Goal: Task Accomplishment & Management: Manage account settings

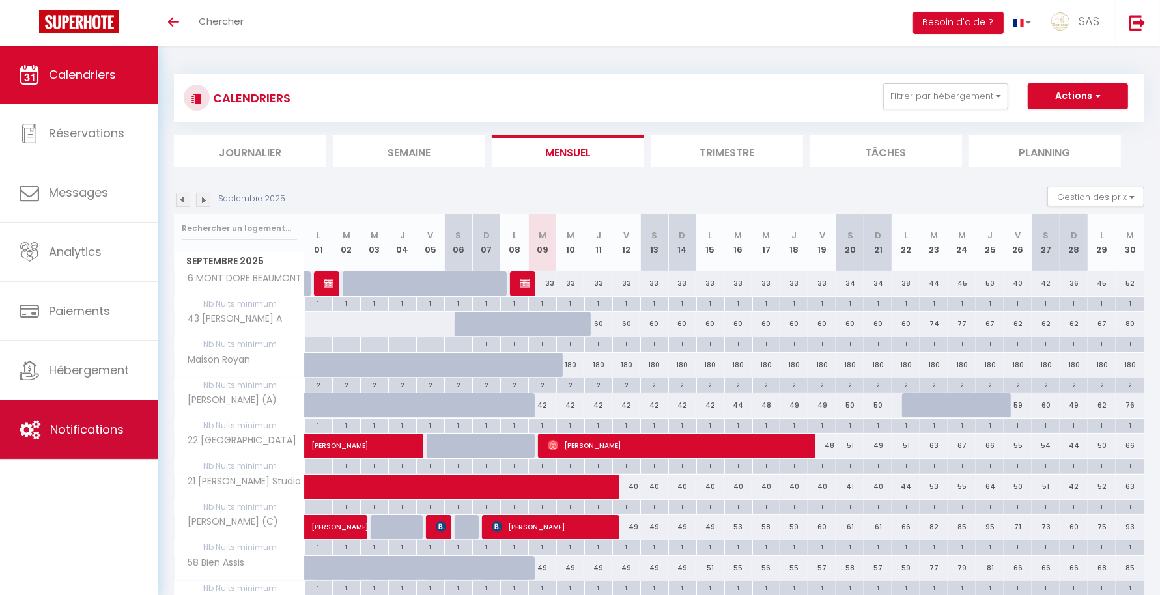
click at [72, 409] on link "Notifications" at bounding box center [79, 430] width 158 height 59
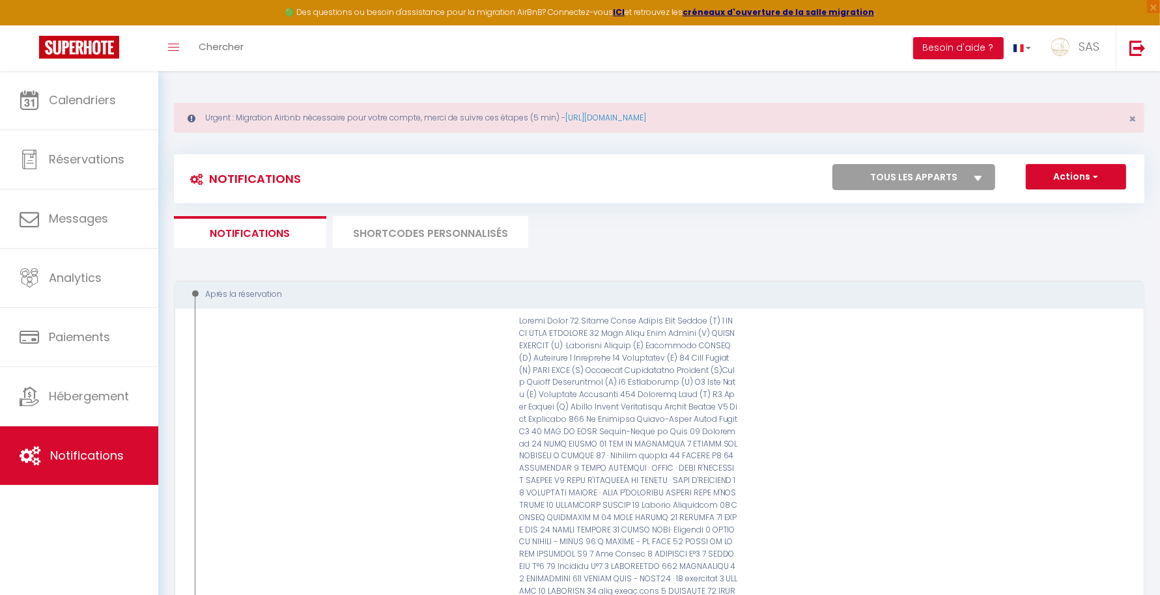
click at [420, 234] on li "SHORTCODES PERSONNALISÉS" at bounding box center [430, 232] width 195 height 32
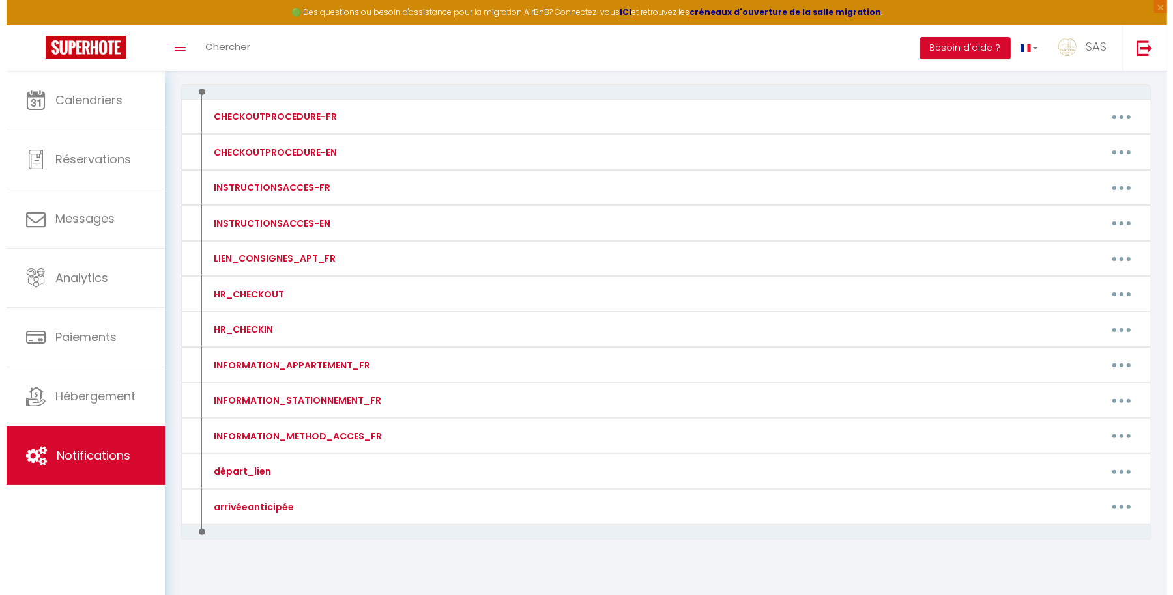
scroll to position [197, 0]
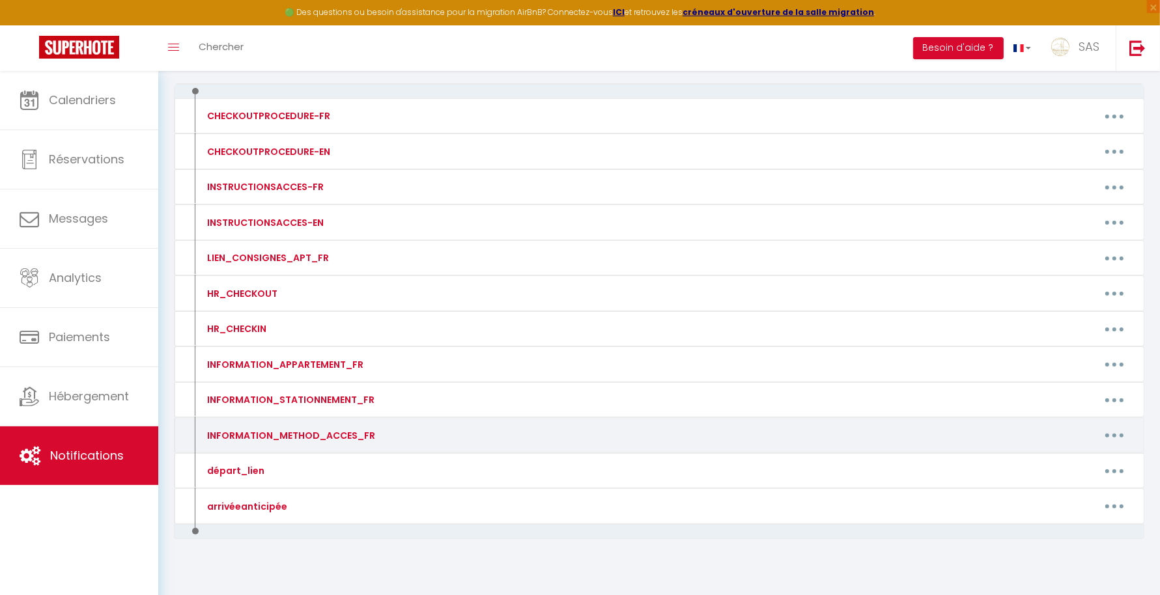
click at [1119, 418] on div "INFORMATION_METHOD_ACCES_FR Editer Supprimer" at bounding box center [659, 436] width 971 height 36
click at [1107, 418] on div "INFORMATION_METHOD_ACCES_FR Editer Supprimer" at bounding box center [659, 436] width 971 height 36
click at [1109, 426] on button "button" at bounding box center [1115, 435] width 36 height 21
click at [1055, 461] on link "Editer" at bounding box center [1081, 465] width 96 height 22
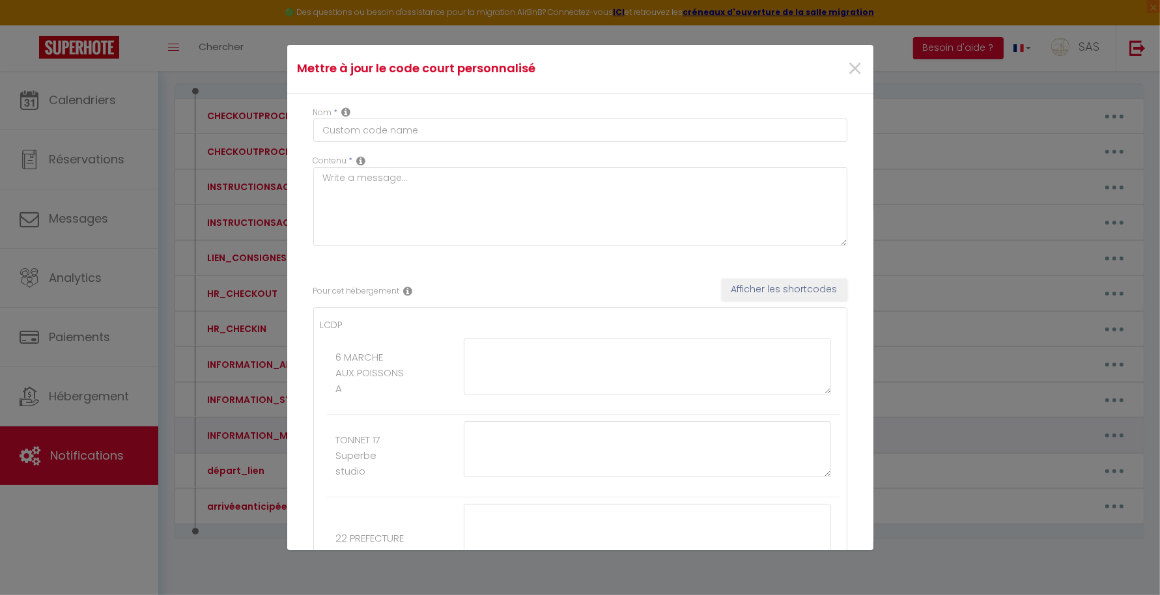
type input "INFORMATION_METHOD_ACCES_FR"
type textarea "Merci de nous contacter au [PHONE_NUMBER]"
type textarea "La boite à clef est devant la porte de l'immeuble. BOITE A Le code d'accès pour…"
type textarea "La boite à clef se situe devant la porte de l'appartement. ALLUMER LA BOITE EN …"
type textarea "Pour ouvrir la porte de l’immeuble : Téléphonez au numéro suivant : [PHONE_NUMB…"
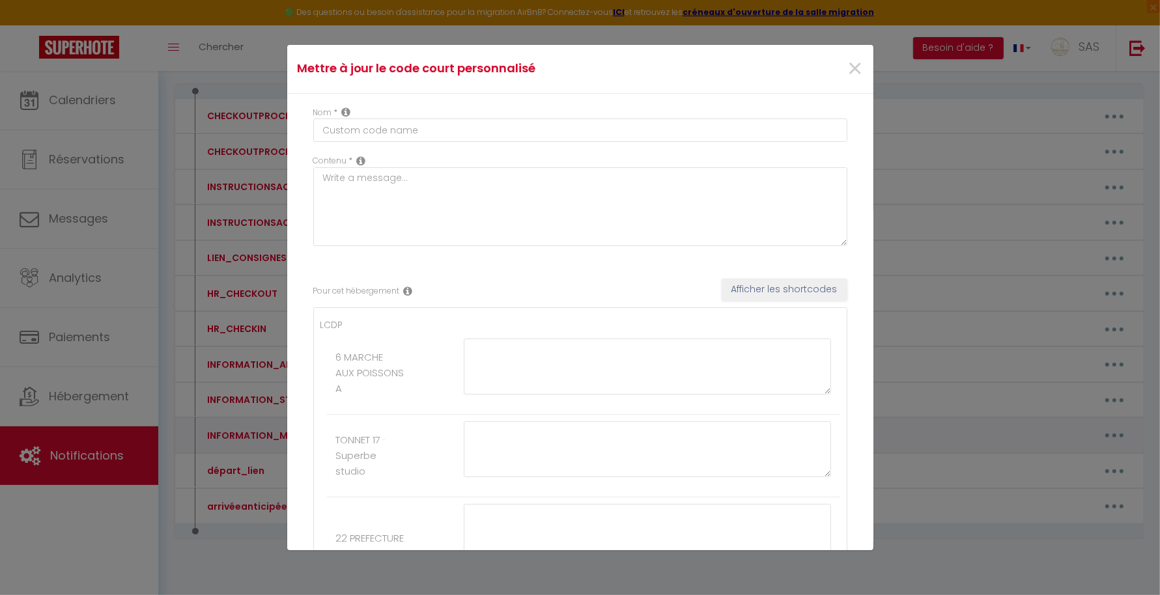
type textarea "Pour ouvrir la porte de l’immeuble : Téléphonez au numéro suivant : [PHONE_NUMB…"
type textarea "La porte d'entrée de l'immeuble se trouve entre le restaurant [GEOGRAPHIC_DATA]…"
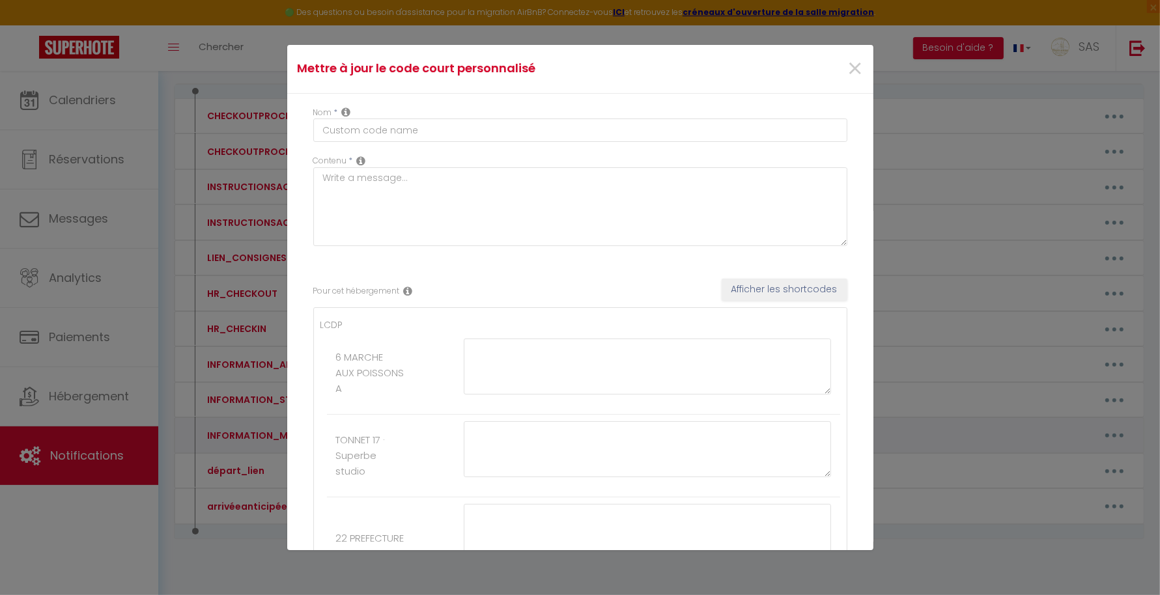
type textarea "La porte d'entrée de l'immeuble se trouve entre le restaurant [GEOGRAPHIC_DATA]…"
type textarea "Pour ouvrir la porte de l’immeuble : Téléphonez au numéro suivant : [PHONE_NUMB…"
type textarea "La porte d'entrée de l'immeuble se trouve entre le restaurant [GEOGRAPHIC_DATA]…"
type textarea "Pour ouvrir la porte de l’immeuble : Sonner à [GEOGRAPHIC_DATA] et puis télépho…"
type textarea "Pour ouvrir la porte de l’immeuble : Sonner à LEFORT puis téléphonez au numéro …"
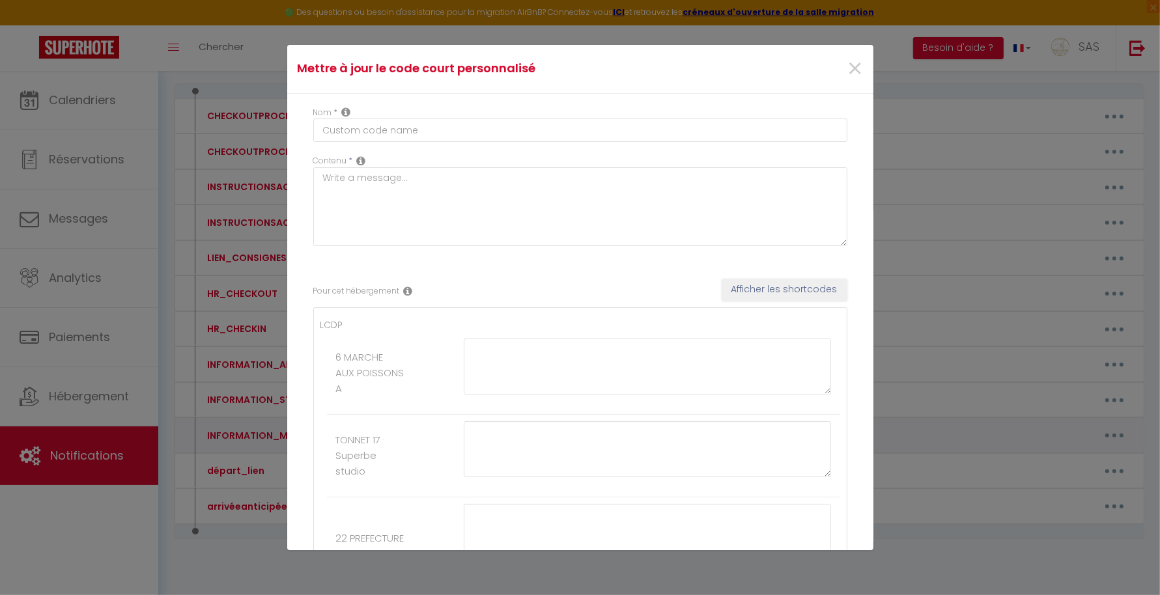
type textarea "Pour ouvir la porte de l'immeuble code : 42 86 A La boite à clès se trouve dans…"
type textarea "ACCES IMMEUBLE sonnez à l'interphone à [GEOGRAPHIC_DATA] (La porte va s'ouvrir)…"
type textarea "Code Immeuble : 1608 Boite à cles devant appartement au deuxième etage L'appart…"
type textarea "Pour rentrer dans l’immeuble taper le code 31 04# sur le clavier La boite à [GE…"
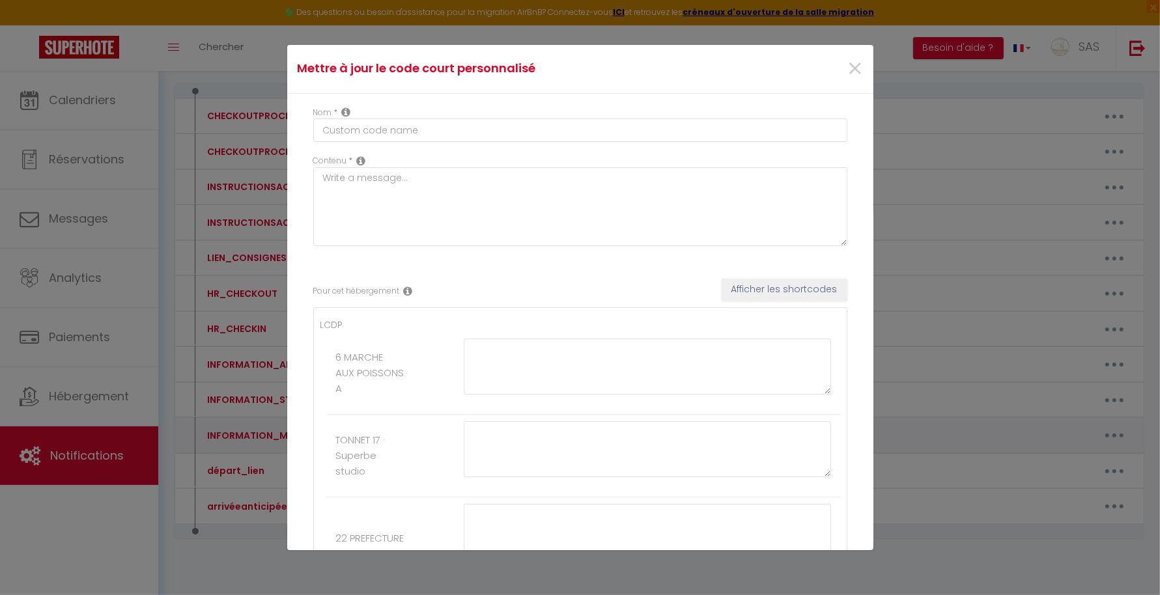
type textarea "Pour ouvrir la porte de l’immeuble : Téléphonez au numéro suivant : [PHONE_NUMB…"
type textarea "La boite à clés est devant l'immeuble ALLUMER EN PASSANT VOTRE MAIN DEVANT Le c…"
type textarea "L'immeuble se trouve derrière l'ancien institut de beauté Pour ouvrir la porte …"
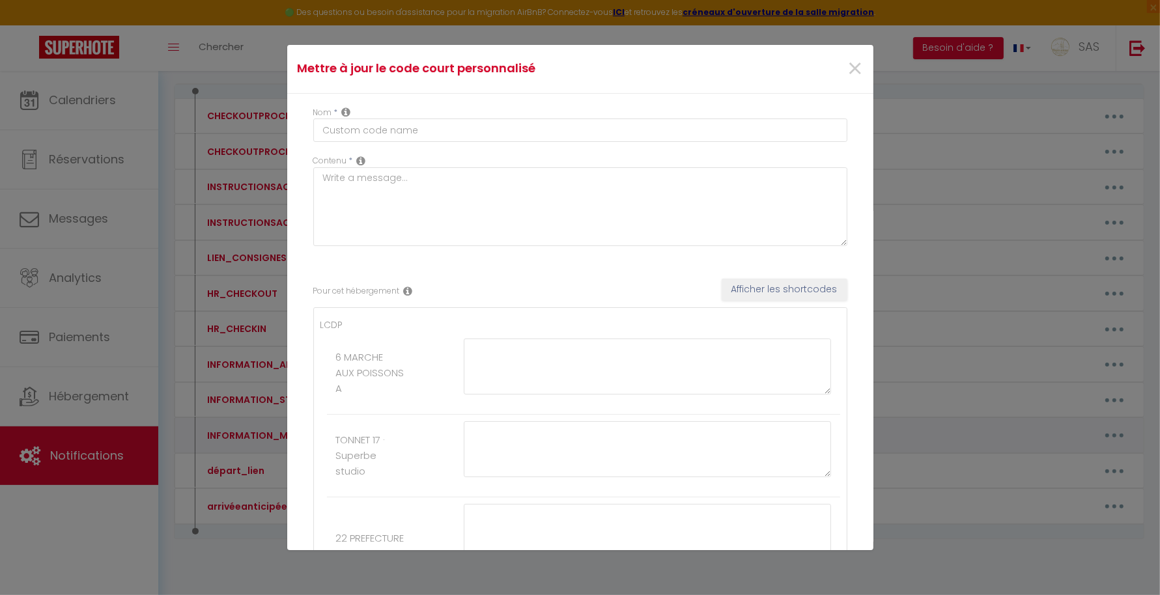
type textarea "Pour ouvrir la porte de l’immeuble : Téléphonez au numéro suivant : [PHONE_NUMB…"
type textarea "Boité à clès est vers l'entrée de l'immeuble (Ronde) Le code est le : 52 44 57 …"
type textarea "La boite à clés VERS ENTREE MAISON ALLUMER LA BOITE EN PASSANT LA MAIN DEVANT T…"
type textarea "La boite à clés est vers le garage ALLUMER LA BOITE EN PASSANT LA MAIN DEVANT T…"
type textarea "Pour ouvrir la porte de l’immeuble : Téléphonez au numéro suivant : [PHONE_NUMB…"
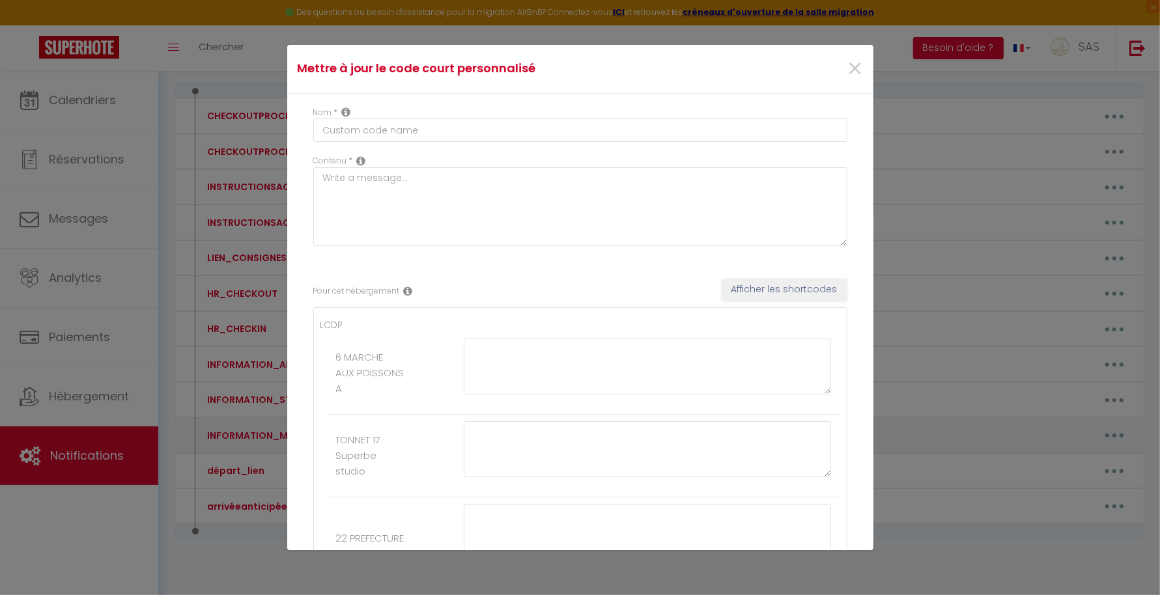
type textarea "24 COUCHAGES AU TOTAL Pour renter dans la maison 15 couchages ALLUMER LA BOITE …"
type textarea "La boite à clés se trouve à côté de l'entrée de l'immeuble à [GEOGRAPHIC_DATA] …"
type textarea "L'immeuble se trouve derrière l'ancien institut de beauté Pour ouvrir la porte …"
type textarea "La boite à clés se trouve vers les boites aux lettres avec un autocollant Bienv…"
type textarea "La porte d'entrée de l'immeuble se trouve entre le restaurant [GEOGRAPHIC_DATA]…"
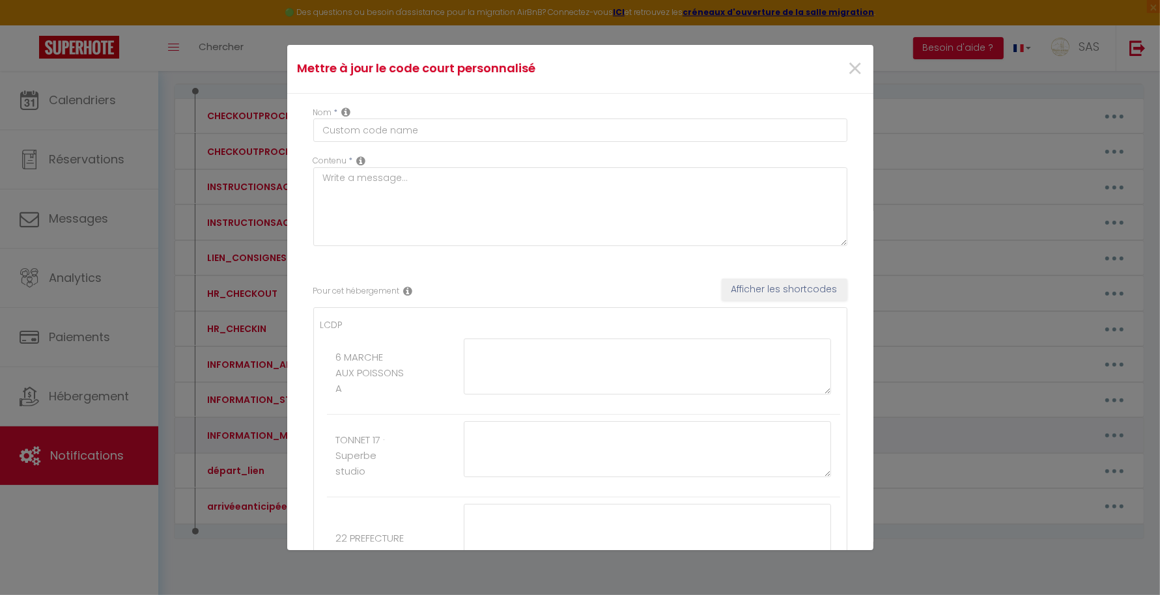
type textarea "L'accès à l'appartement est 100% autonome à partir de 17h le jour de votre rése…"
type textarea "La porte d'entrée de l'immeuble se trouve entre le restaurant [GEOGRAPHIC_DATA]…"
type textarea "La boite à clef est située à l'intérieur du garage (numéro 8) qui se trouve jus…"
type textarea "Avant-dernière maison de la rue AU 2 LISA Autocollant Bienvenue chez nous sur l…"
type textarea "Pour ouvrir l'immeuble code: 14 36 Serrure connectée sur l'appartement N°9 au 2…"
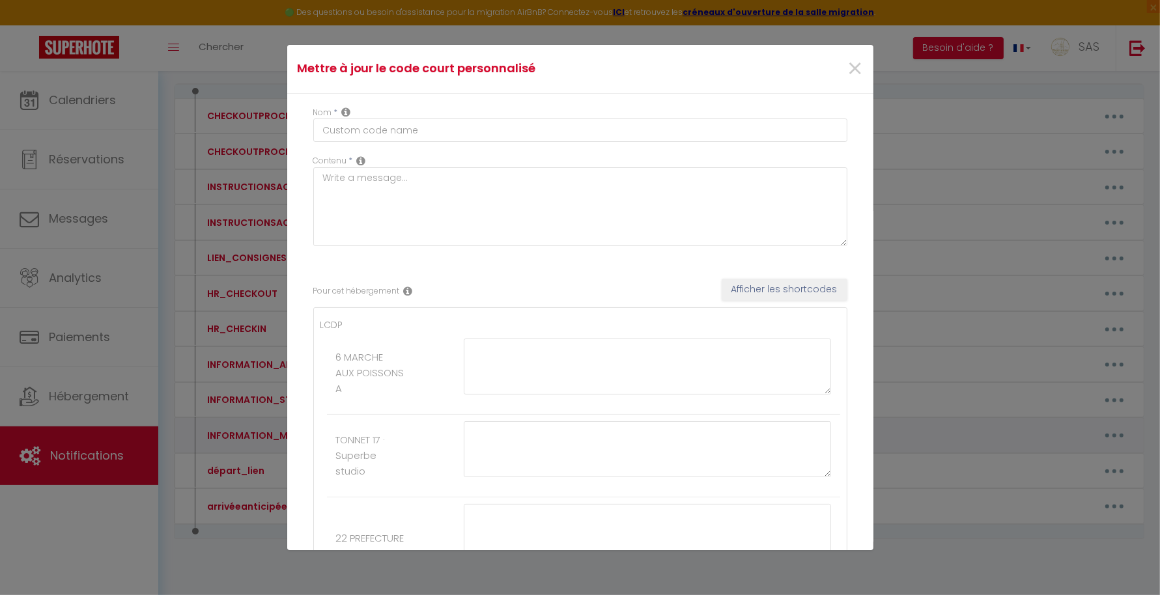
type textarea "Pour ouvrir l'immeuble code: 14 36 Serrure connectée sur l'appartement N° 4 RDC…"
type textarea "BOITE A CLÉS DEVANT IMMEUBLE CODE : 2450 [PERSON_NAME] et ouvrir la serrure con…"
type textarea "Pour rentrer dans l’immeuble taper le code 31 04# sur le clavier La boite à [GE…"
type textarea "La boite à cles est en face sur le grillage vers Le code 40 75 Image: [URL][DOM…"
type textarea "La boite à clef est devant la porte de l'immeuble. BOITE B Le code d'accès pour…"
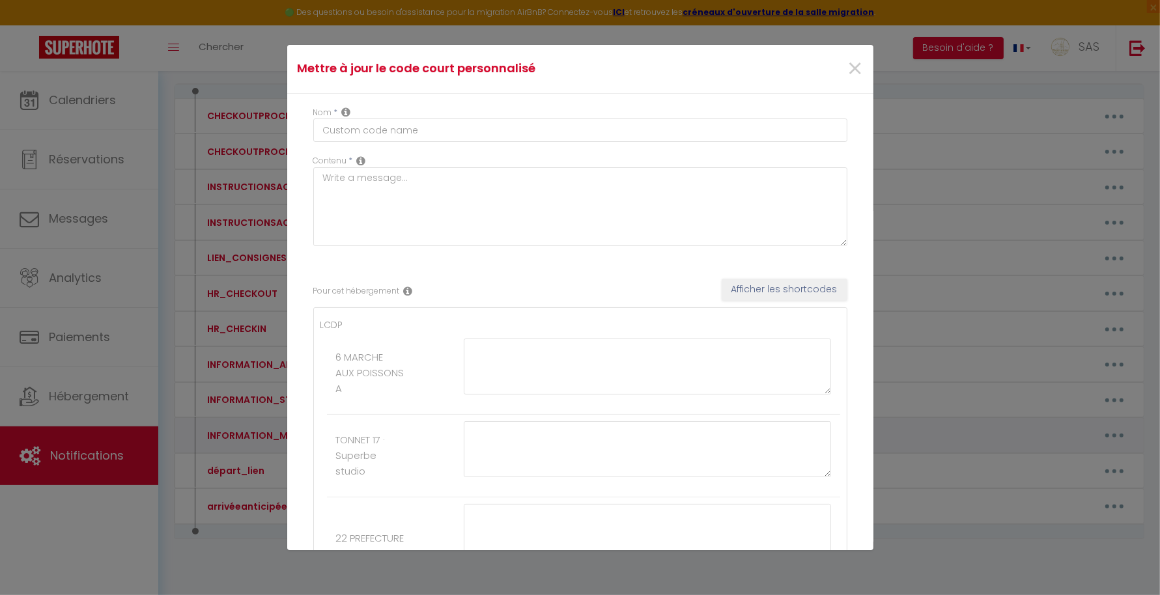
type textarea "Porte immeuble : Code 23 23 L'appartement dispose d'une serrure connectée L'app…"
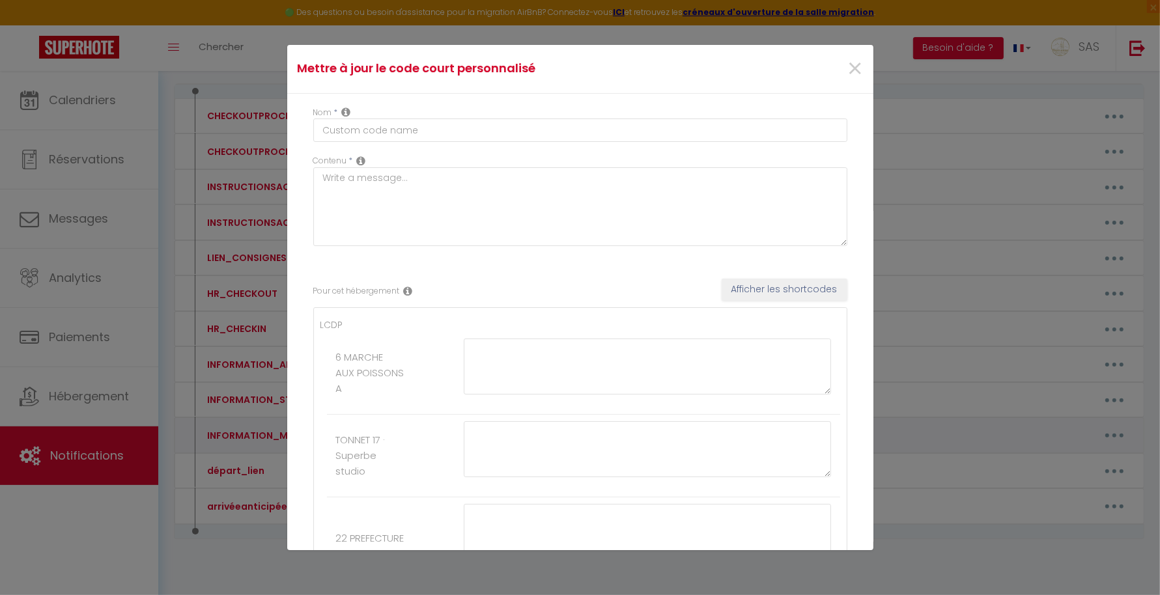
type textarea "Boite à clés à côté de la boité aux lettres ALLUMEZ EN PASSANT VOTRE MAIN Tapez…"
type textarea "CODE IMMEUBLE : 13 46 BOITE A CLES SOUS ESCALIER BOITE N°16 CODE 14 12"
type textarea "CODE IMMEUBLE : 13 46 BOITE A CLES SOUS ESCALIER BOITE N°1 CODE 21 18"
type textarea "SERRURE CONNECTEE Tapez le code [RENTALDOOR:CODE] et # Tournez la serrure pour …"
type textarea "Pour ouvrir la porte immeuble Sonnez à BCN Téléphonez au numéro suivant : [PHON…"
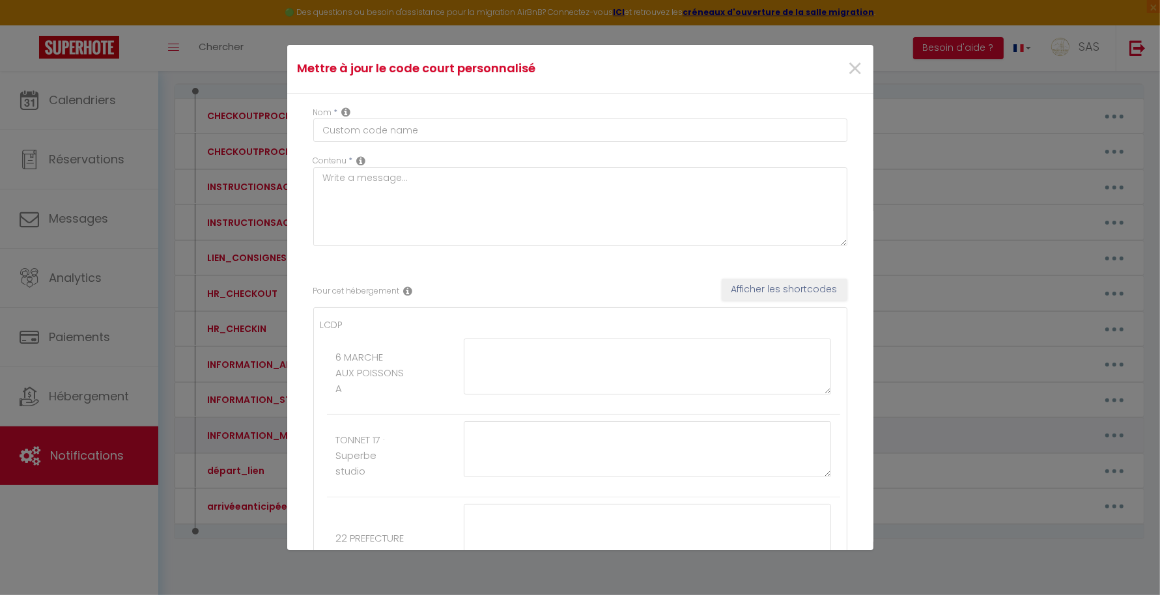
type textarea "PORTAIL S'OUVRE A LA MIAN OU SINON CODE 1 1 1 1 MAISON AU [GEOGRAPHIC_DATA] SER…"
type textarea "Pour ouvrir la porte de l’immeuble : Téléphonez au numéro suivant : [PHONE_NUMB…"
type textarea "CODE IMMEUBLE : 13 46 BOITE A CLES SOUS ESCALIER BOITE N°6 CODE 15 10"
type textarea "Pour ouvrir la porte de l’immeuble : Sonnez à CHARRIER Téléphonez au numéro sui…"
type textarea "L'immeuble se trouve derrière l'ancien institut de beauté Pour ouvrir la porte …"
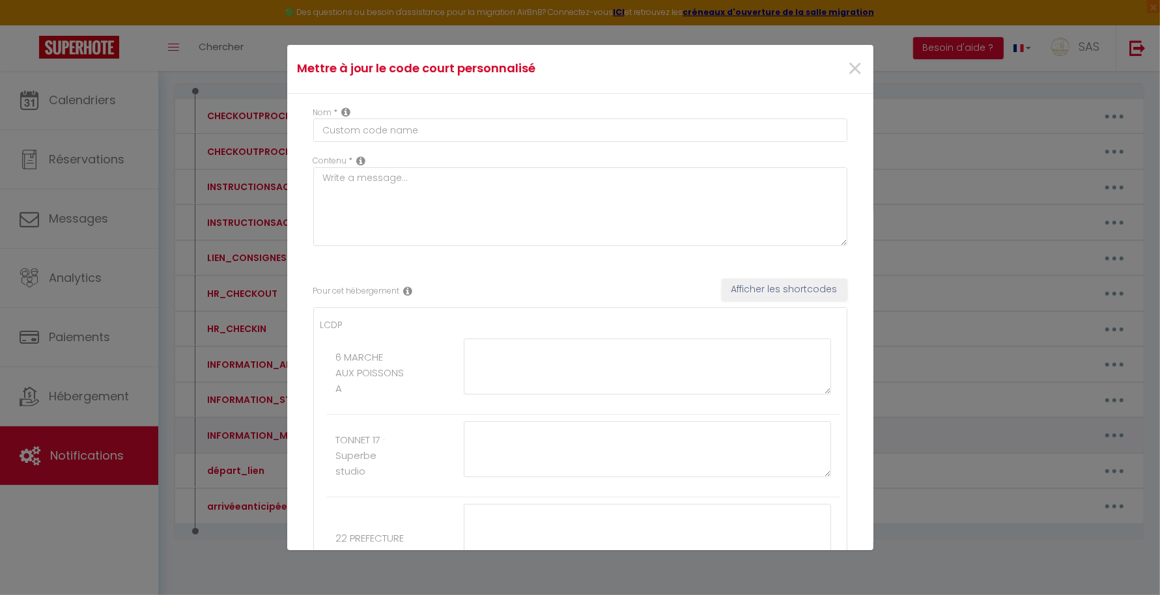
type textarea "Pour ouvrir d'immeuble : Téléphonez au numéro suivant : [PHONE_NUMBER] code : 0…"
type textarea "La porte d'entrée de l'immeuble se trouve entre le restaurant [GEOGRAPHIC_DATA]…"
type textarea "Pour ouvrir la porte de l’immeuble : Code : 20 24 # L'appartement dispose d'une…"
type textarea "Pour ouvrir la porte de l’immeuble : Code : 63 69 L'appartement dispose d'une s…"
type textarea "La boite à clef est devant l'entrée de la maison. Le code d'accès pour ouvrir l…"
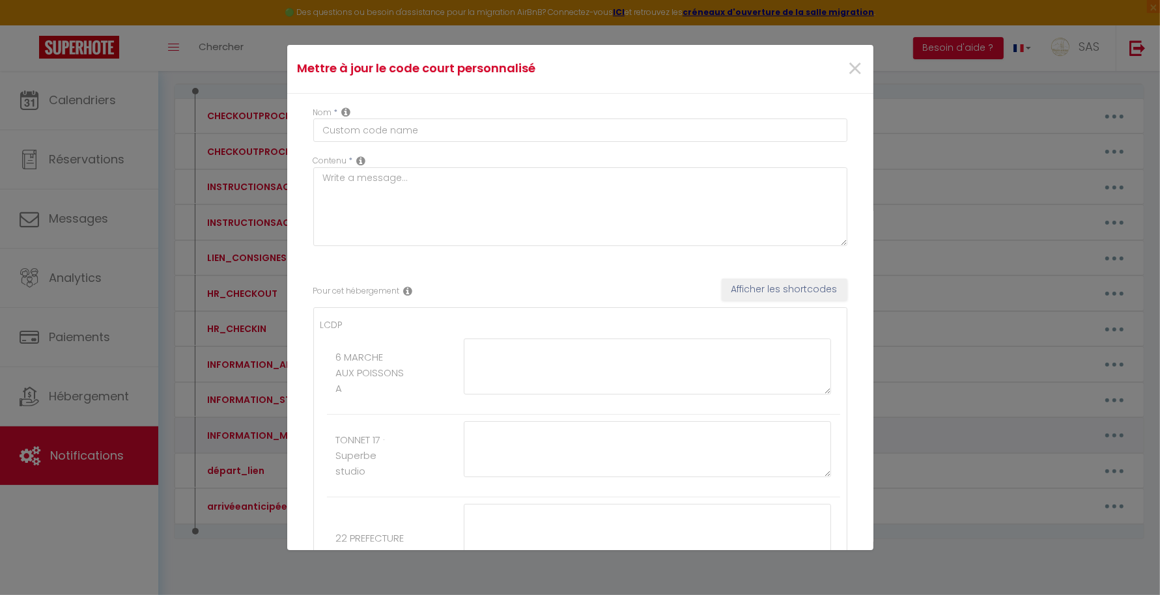
type textarea "Portail blanc au fond de l'impasse "16bis" code portail : 2022 A Code Piéton : …"
type textarea "La boite à clef est devant la porte (Boite A). Le code d'accès pour ouvrir la b…"
type textarea "Boité à clés est dans la boite aux lettres (avec le logo Bienvenue chez nous) L…"
type textarea "La boite à clef se trouve dans le local poubelle. Passez sous le porche à côté …"
type textarea "La boite à clef est devant la porte au 1er étage (Boite C). Le code d'accès pou…"
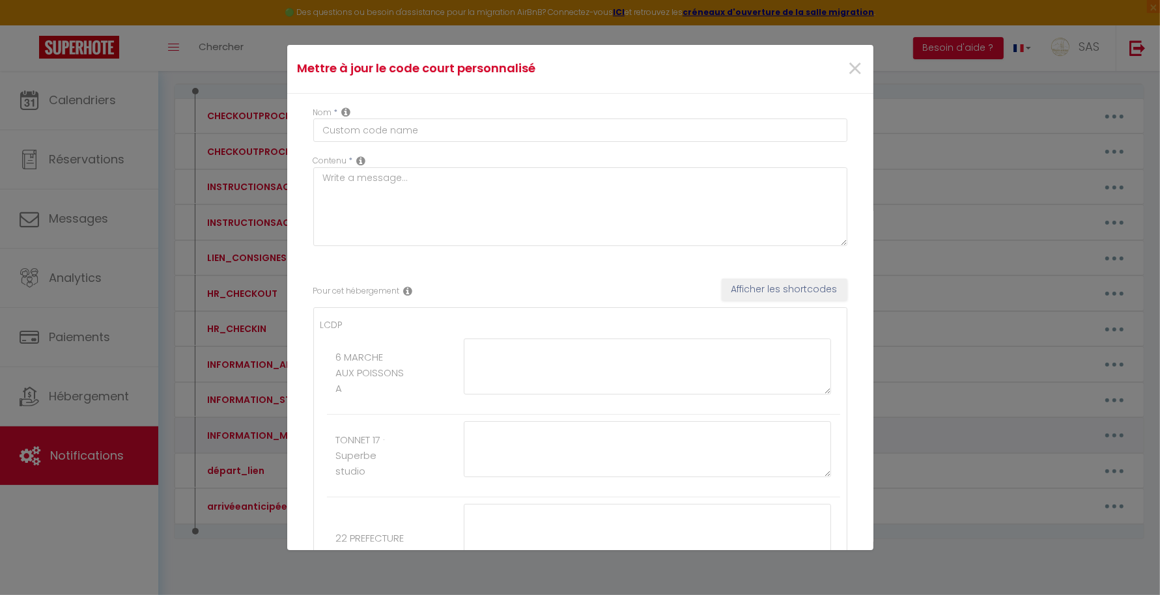
type textarea "La boite à clef est devant l'entrée coté boite aux lettres ALLUMER LA BOITE EN …"
type textarea "Rendez-vous au parking [STREET_ADDRESS], une "Key’s Box" est à votre dispositio…"
type textarea "La boite à clef est à côté de la [GEOGRAPHIC_DATA]. Allumez la boite à cles ave…"
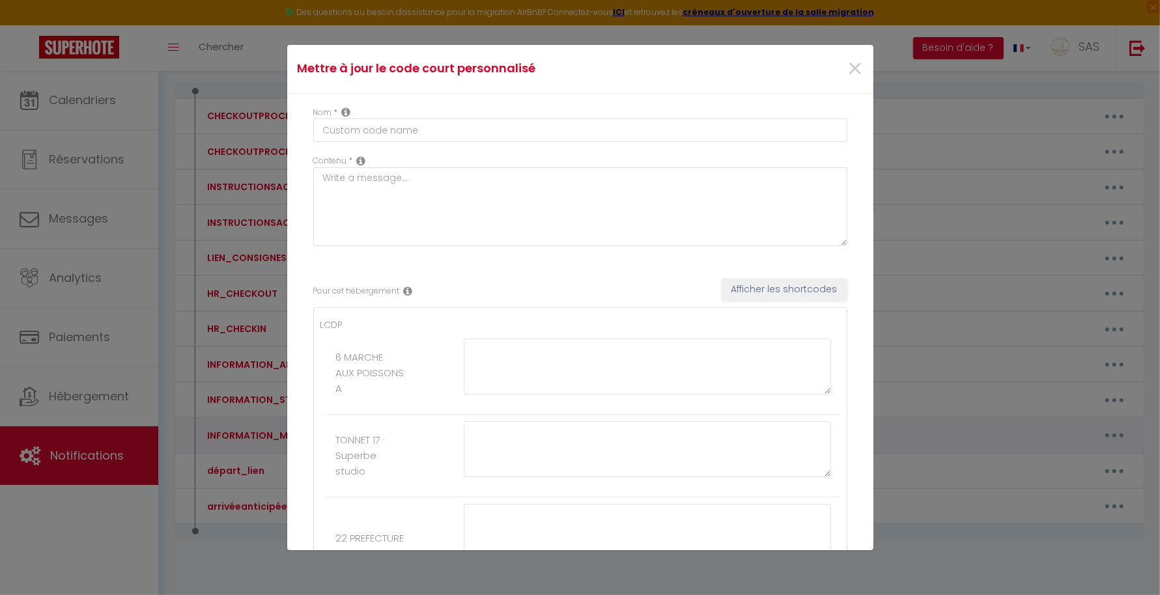
type textarea "La boite à clef est devant la porte de l'immeuble Prendre la boite B Le code d'…"
type textarea "La boite à clef est à l'entrée de l'immeuble (à côté de l'interphone). Le code …"
type textarea "Rendez-vous au parking [STREET_ADDRESS], une "Key’s Box" est à votre dispositio…"
type textarea "La boite à clef est située vers l'interphone Le code d'accès pour ouvrir la boi…"
type textarea "La boite à clef est dans le hall vers l'interphone (Boite B) ALLUMER LA BOITE E…"
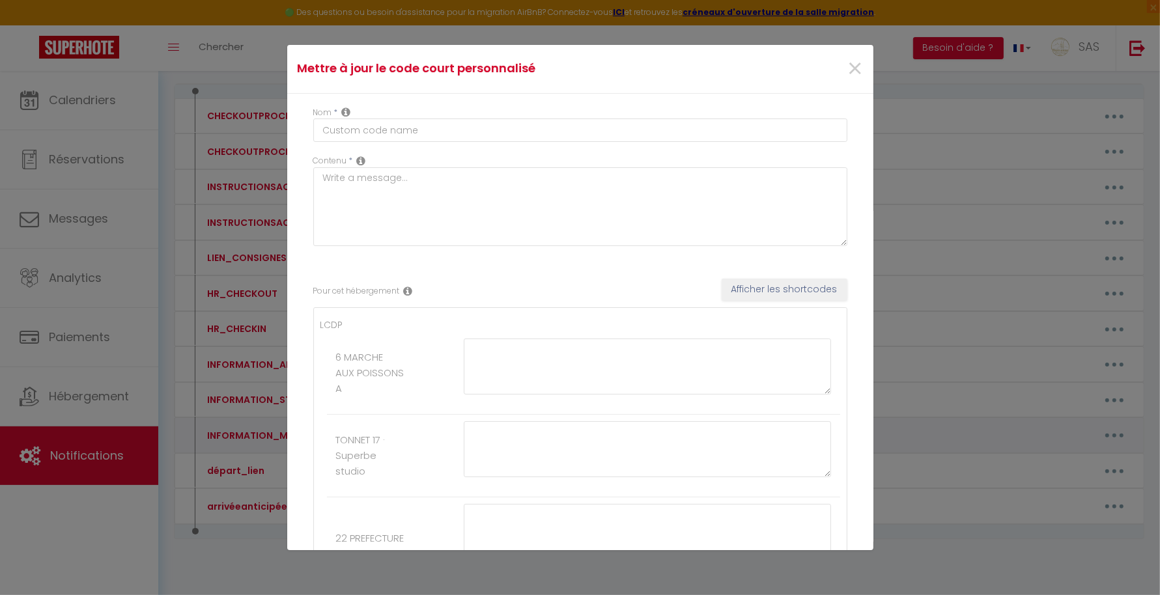
type textarea "La boite à clef est dans le hall vers l'interphone (Boite C) ALLUMER LA BOITE E…"
type textarea "Rendez-vous au parking [STREET_ADDRESS], une "Key’s Box" est à votre dispositio…"
type textarea "Pour ouvrir la porte de l’immeuble : Téléphonez au numéro suivant : [PHONE_NUMB…"
type textarea "La boite à clef est située vers l'interphone Le code d'accès pour ouvrir la boi…"
type textarea "La boite à clef est devant la porte (Boite B). Le code d'accès pour ouvrir la b…"
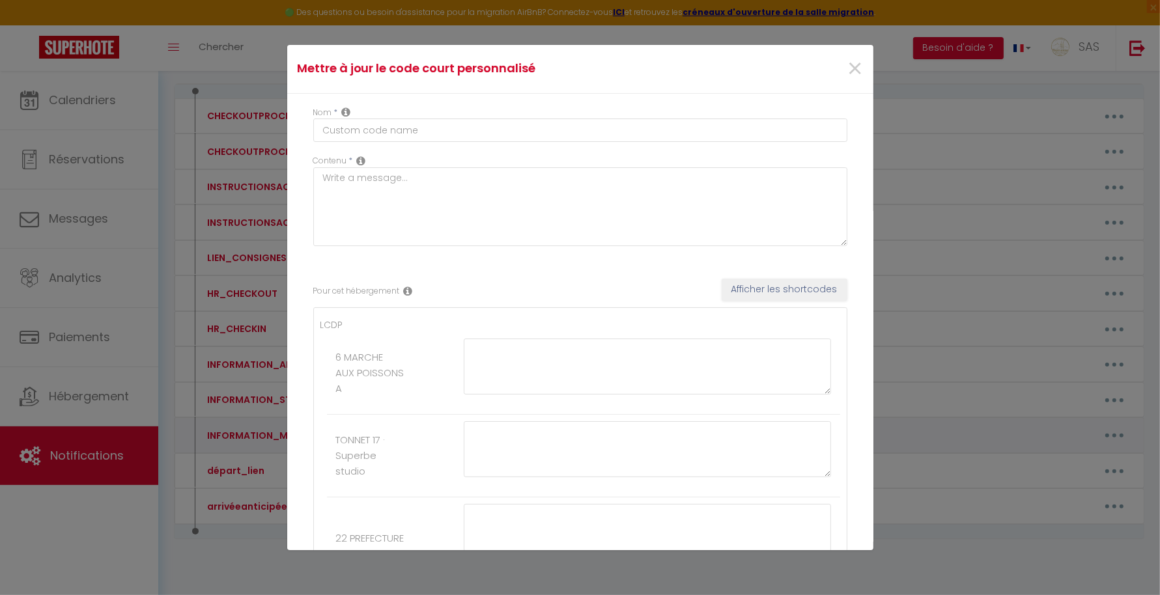
type textarea "La boite à clef est à l'entrée du parking à droite (derrière les haies). Le cod…"
type textarea "La boite à clef est située devant la place de parking. ALLUMER LA BOITE EN PASS…"
type textarea "Pour ouvrir la porte de l’immeuble : Téléphonez au numéro suivant : [PHONE_NUMB…"
type textarea "La boite à clef est devant l'entrée du garage. Le code d'accès pour ouvrir la b…"
type textarea "Pour ouvrir la porte métallique de l'immeuble, tapez le code 1982. Sonnez ensui…"
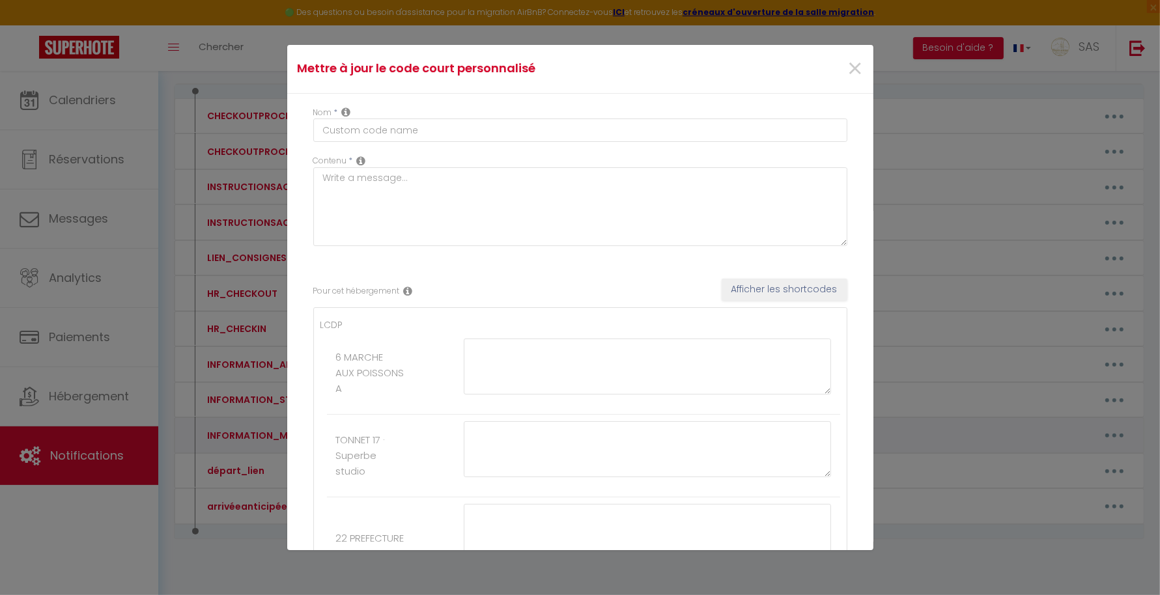
type textarea "Code de l'immeuble est : 12 18 La boite à clef se situe devant la porte de l'ap…"
type textarea "Rendez-vous au parking [STREET_ADDRESS], une "Key’s Box" est à votre dispositio…"
type textarea "POUR OUVRIR PORTE IMMEUBLE : Téléphonez au numéro suivant : 09 70 73 20 18 code…"
type textarea "La boite à clef est située en bas vers l'entrée des caves. Le code d'accès pour…"
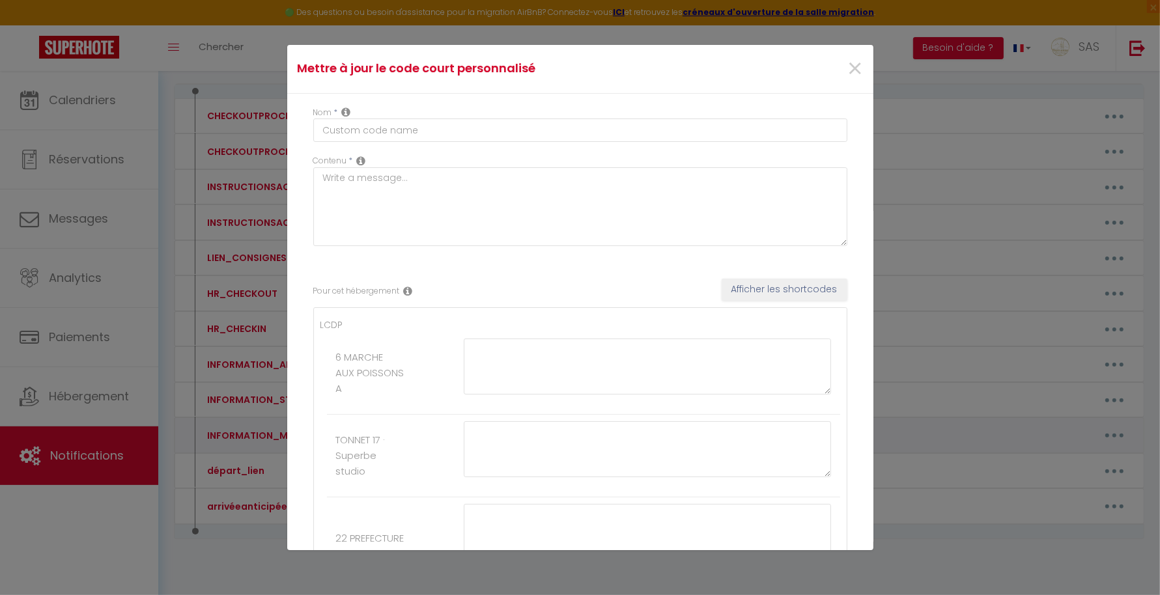
type textarea "Boite à clés devant entrée maison Allumez avec votre main la boite Tapez le cod…"
type textarea "Pour ouvrir l'immeuble sonnez à LE CELESTE Serrure connectée sur l'appartement …"
type textarea "La boite à [GEOGRAPHIC_DATA] se trouve sur le pilier en face de la porte d'entr…"
type textarea "Pour ouvrir la porte de l’immeuble : Sonnez à TARDIEU et téléphonez au numéro s…"
type textarea "Pour ouvrir l'immeuble sonnez à LE TRAON Serrure connectée sur l'appartement au…"
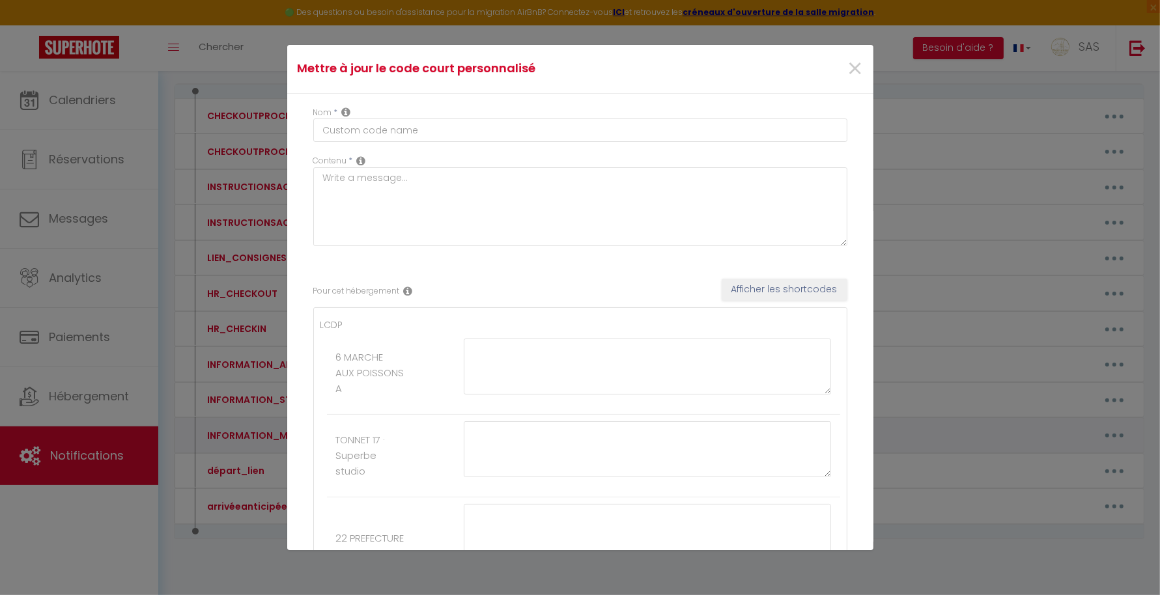
type textarea "Pour ouvrir la porte de l’immeuble : Sonnez à SAID [PERSON_NAME] après téléphon…"
type textarea "Pour ouvrir la porte de l’immeuble : Sonnez à [PERSON_NAME] après téléphonez au…"
type textarea "Etape 1 : Boite à clés se trouve en face au 8 Av Thermale boite D Tapez le code…"
type textarea "Pour ouvrir la porte de l’immeuble : Téléphonez au numéro suivant : [PHONE_NUMB…"
type textarea "Dans un premier temps, vous pouvez vous garer devant la porte de garage blanche…"
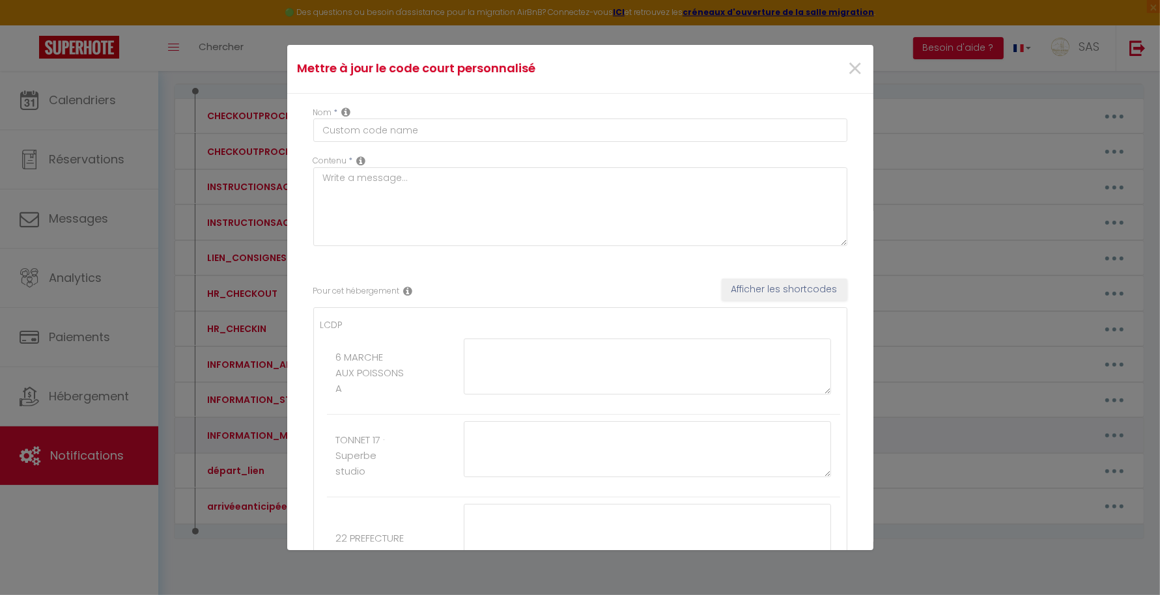
type textarea "Rendez-vous au parking [STREET_ADDRESS], une "Key’s Box" est à votre dispositio…"
type textarea "Les boite à cles se trouve devant l'immeuble 3 [DEMOGRAPHIC_DATA] A/B/C Code po…"
type textarea "Pour ouvrir la porte de l'immeuble. Sonnez à « JOUBERT » et après quelques inst…"
type textarea "Pour ouvrir la porte de l’immeuble :t Téléphonez au numéro suivant : [PHONE_NUM…"
type textarea "Pour ouvrir la porte de l’immeuble : Téléphonez au numéro suivant : [PHONE_NUMB…"
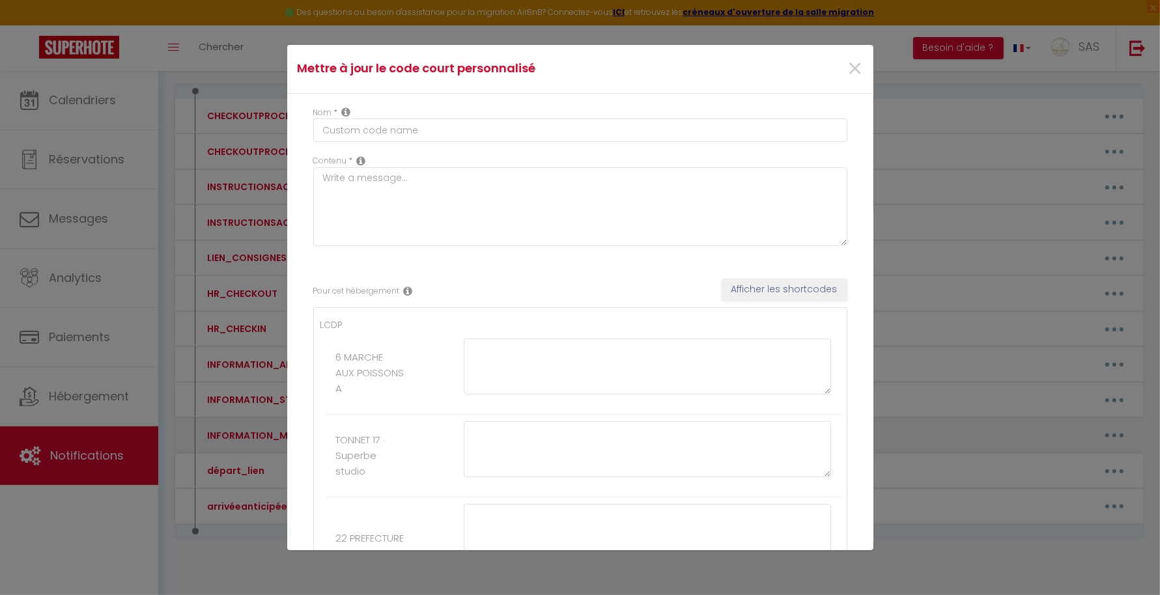
type textarea "Porte immeuble : Code 20 24 # L'appartement dispose d’une boite à clés L'appart…"
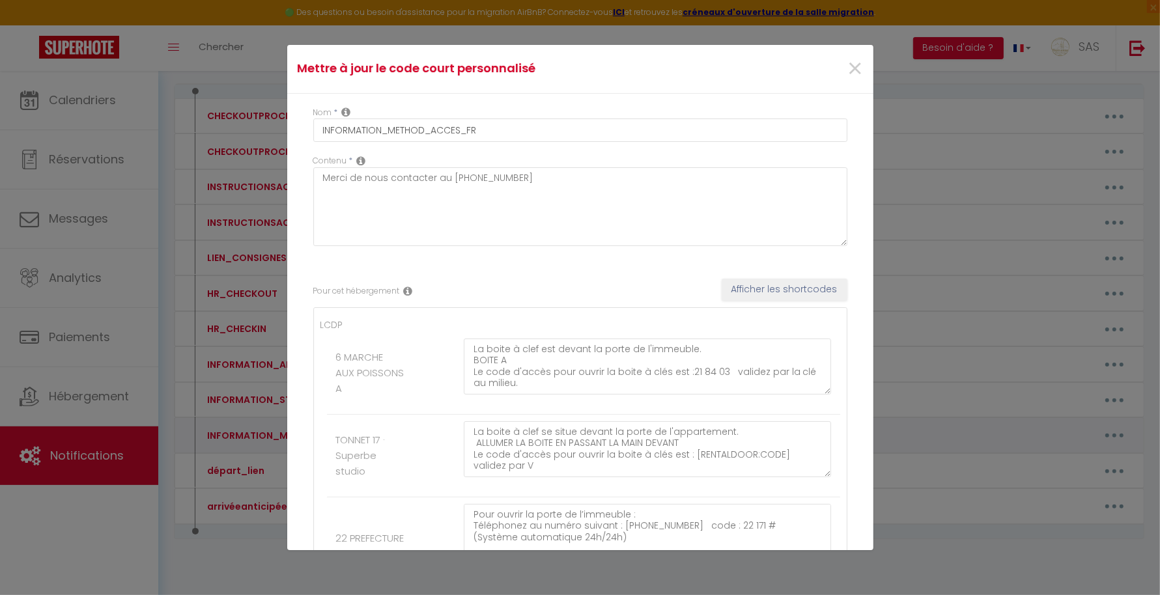
type textarea "Porte immeuble : Code 20 24 # L'appartement dispose d’une boite à clés L'appart…"
type textarea "Porte immeuble : Code 20 24 # Les appartements du Rdc au 3 étage avec des boite…"
type textarea "La boite à clés se trouve sur la droite de l'immeuble (après marchant de livre)…"
type textarea "Pour ouvrir la porte de l’immeuble : Sonnez à BCN Téléphonez au numéro suivant …"
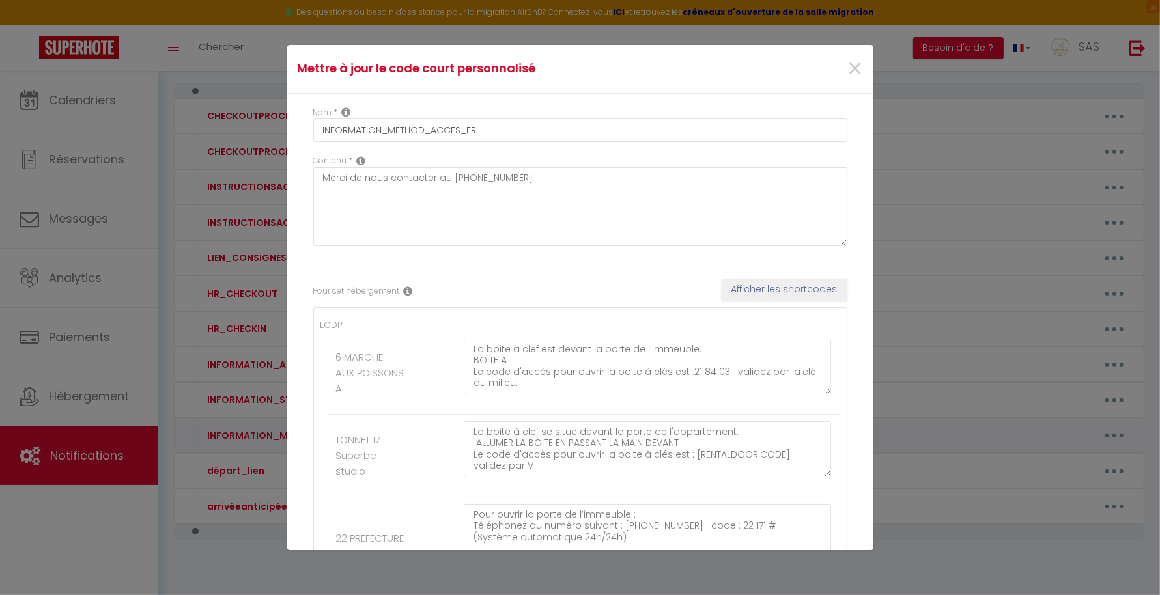
type textarea "Boite à clès devant l'immeuble Code : 18 29 Appartement au fond de l'entré à dr…"
type textarea "BOITE A CLÉS DEVANT IMMEUBLE CODE : 46 29 77 92 + ok L'appartement au 3 étage"
type textarea "Porte immeuble : Code 20 24 # L'appartement dispose d'une serrure connectée L'a…"
type textarea "L'appartement dispose d'une serrure connectée L'appartement RDC GAUCHE N°6 Dans…"
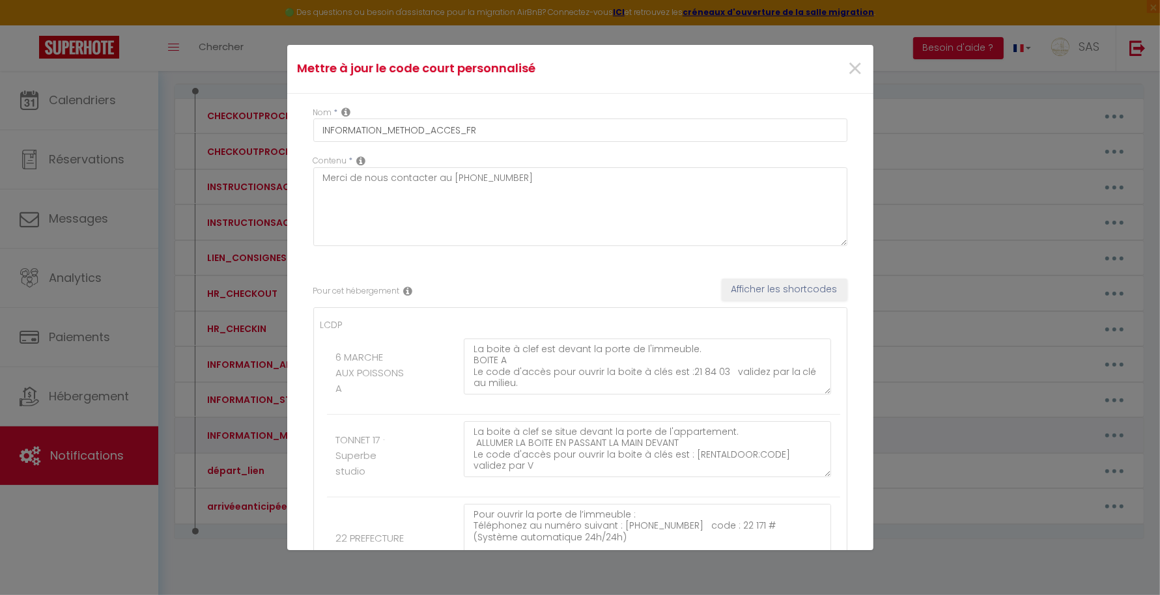
type textarea "Porte immeuble : Code 20 24 # L'appartement dispose d'une serrure connectée L'a…"
type textarea "Porte immeuble : Code 20 24 # Les appartements disposent d'une serrure connecté…"
type textarea "L'appartement dispose d'une serrure connectée L'appartement RDC DROITE N°5 Entr…"
type textarea "Porte immeuble : Code 20 24 # L'appartement dispose d'une serrure connectée L'a…"
type textarea "Pour ouvrir la porte de l’immeuble : Téléphonez au numéro suivant : [PHONE_NUMB…"
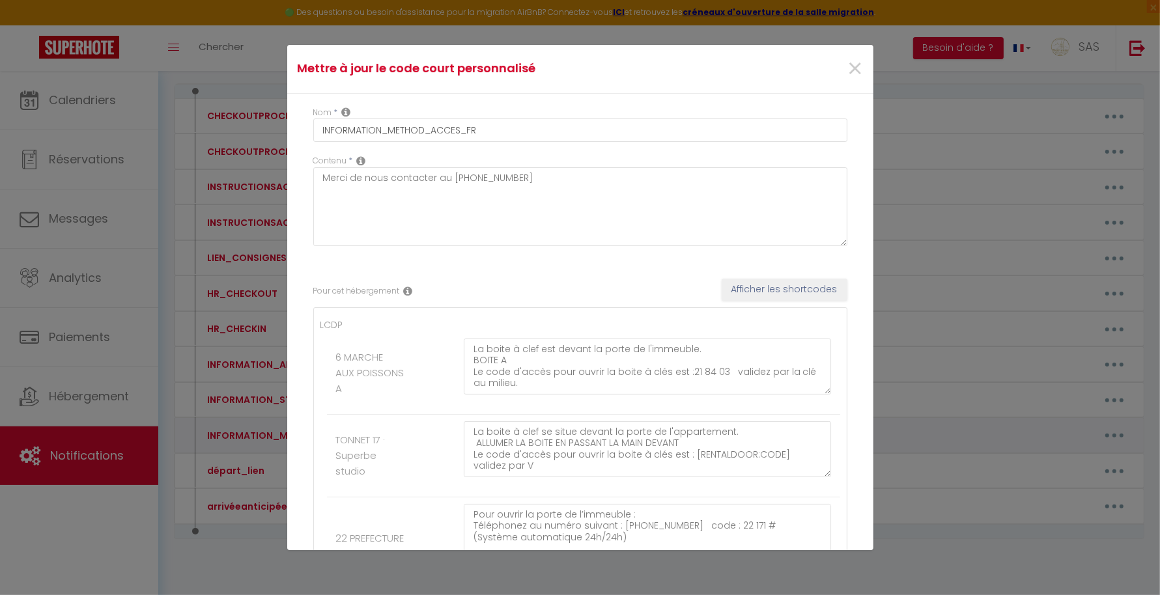
type textarea "Pour ouvrir la porte de l’immeuble : Téléphonez au numéro suivant : [PHONE_NUMB…"
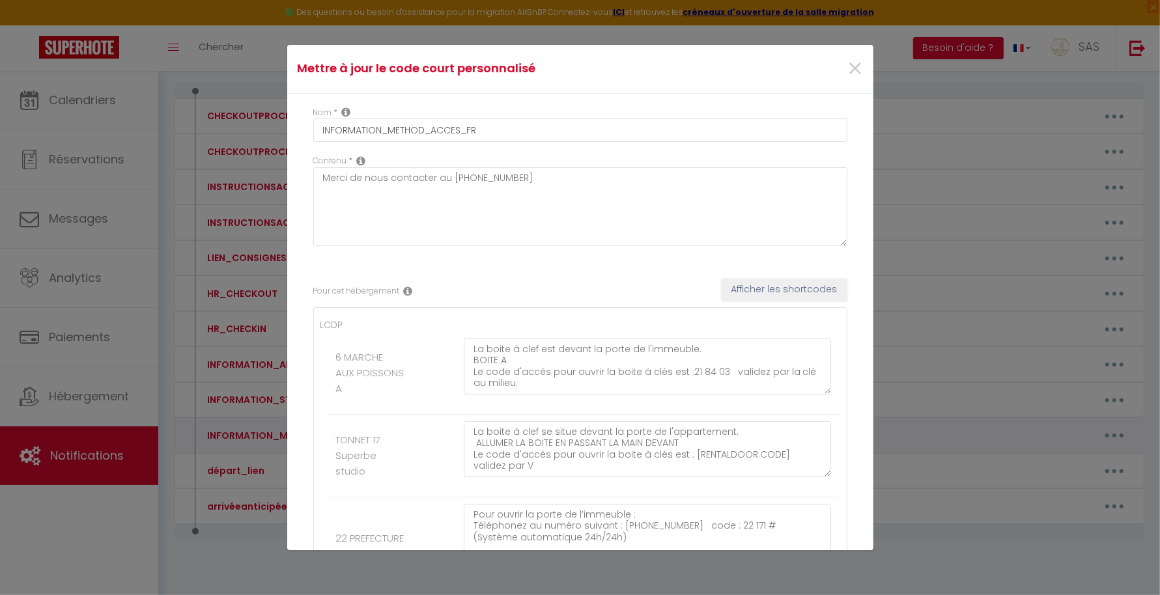
type textarea "L'entrée est derrière la maison La boite à clés vers entrée immeuble BOITE A Ta…"
type textarea "Pour ouvrir la porte de l’immeuble : Sonnez à BARRAUD et téléphonez au numéro s…"
type textarea "Entrée immeuble ouvert Boite à clés devant entré appartement Passez votre main …"
type textarea "L'accès est au [STREET_ADDRESS] à côté du 59 Suivre autocollant Bienvenue chez …"
type textarea "Boite à clés devant l'entrée de la maison 69 45"
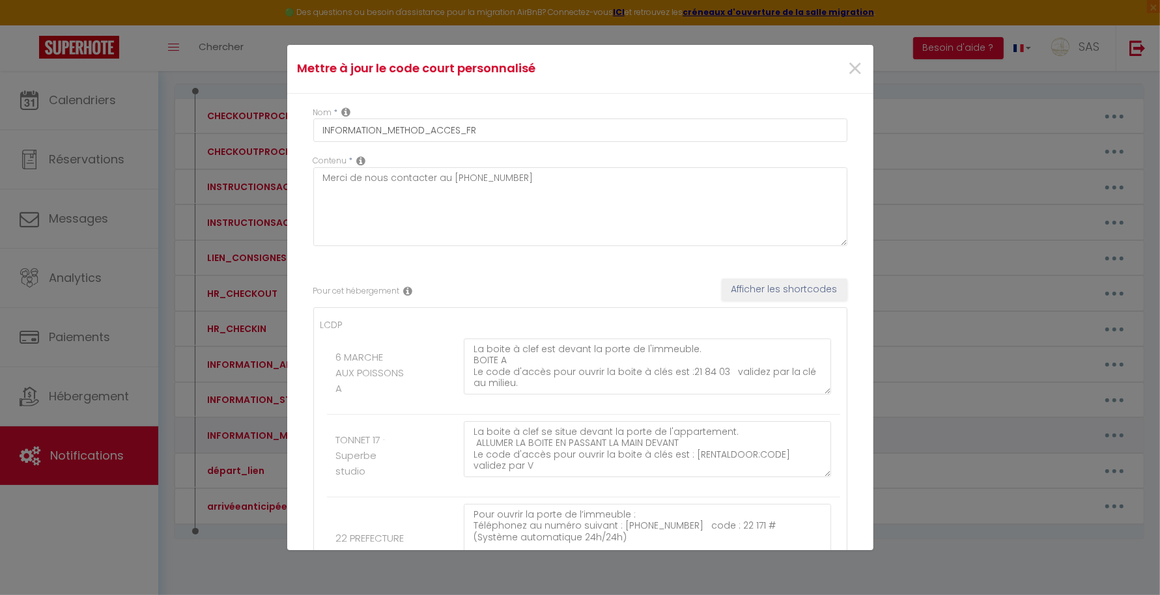
type textarea "Pour ouvrir l'immeuble / Téléphonez au numéro suivant : [PHONE_NUMBER] code : 2…"
type textarea "ARRIVÉE EN DEUX ÉTAPES : RÉCUPÉRER LES CLÉS BOITE A CLÉS [STREET_ADDRESS] FD BO…"
type textarea "Porte immeuble : Code 20 24 # L'appartement dispose d’une serrure connectée L'a…"
type textarea "Porte immeuble : Code 20 24 # L'appartement dispose d’une boite à cles L'appart…"
type textarea "Porte immeuble : Code 20 24 # L'appartement dispose d’une boite à clés L'appart…"
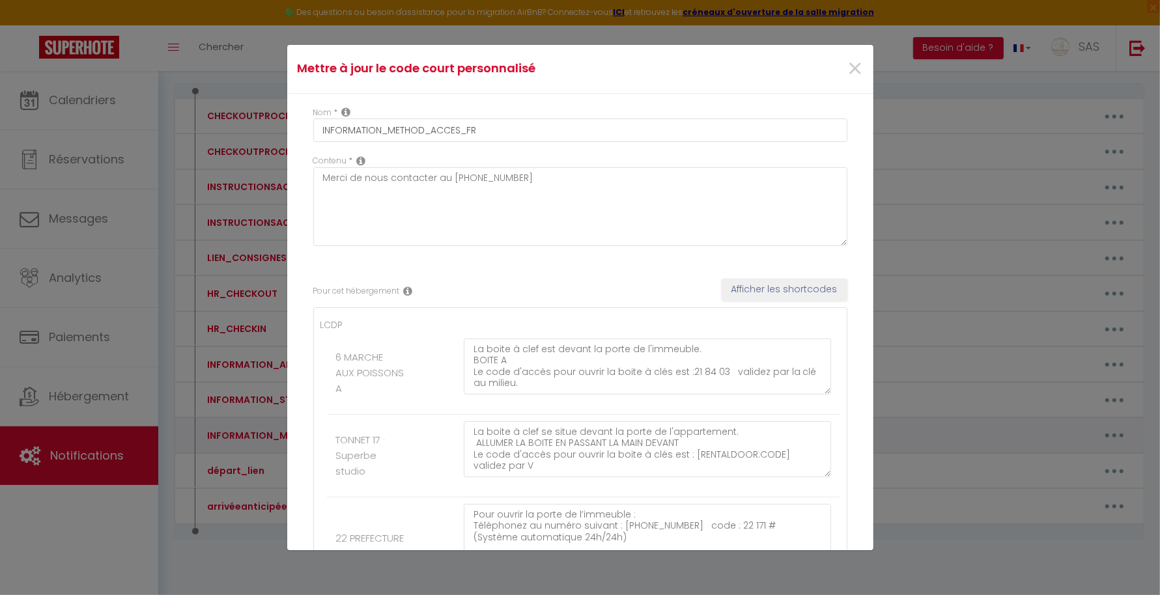
type textarea "Porte immeuble : Code 20 24 # L'appartement dispose d’une serrure connectée L'a…"
type textarea "Porte immeuble : Code 20 24 # L'appartement dispose d’une boite à clès L'appart…"
type textarea "Porte immeuble : Code 20 24 # L'appartement dispose d’une serrure connectée L'a…"
type textarea "Le code pour les deux portes d'immeuble : Code 20 24 # Les appartements dispose…"
type textarea "Porte immeuble : Code 20 24 # L'appartement dispose d’une serrure connectée L'a…"
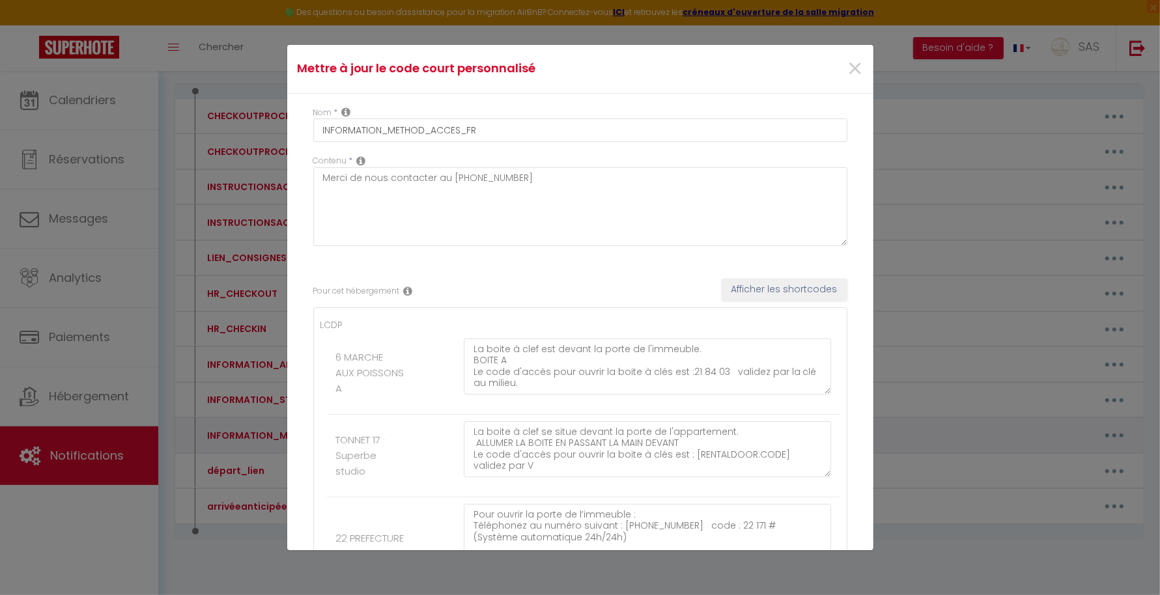
type textarea "Pour ouvrir l'immeuble Téléphonez au numéro suivant : [PHONE_NUMBER] code : 32 …"
type textarea "PORTE BLANCHE A GAUCHE DE L'ENTRÉE DE L'IMMEUBLE SERRURE CONNECTEE Tapez le cod…"
type textarea "Pour ouvrir immeuble sonnez à FERREIRA 3 éme étage L'appartement dispose d'une …"
type textarea "BOITE A CLÉS DEVANT APPARTEMENT Tapez le code [RENTALDOOR:CODE] + V Pour inform…"
type textarea "Pour ouvrir le portail : Appuyer sur la flèche de droite et la Cloche Pour ouvr…"
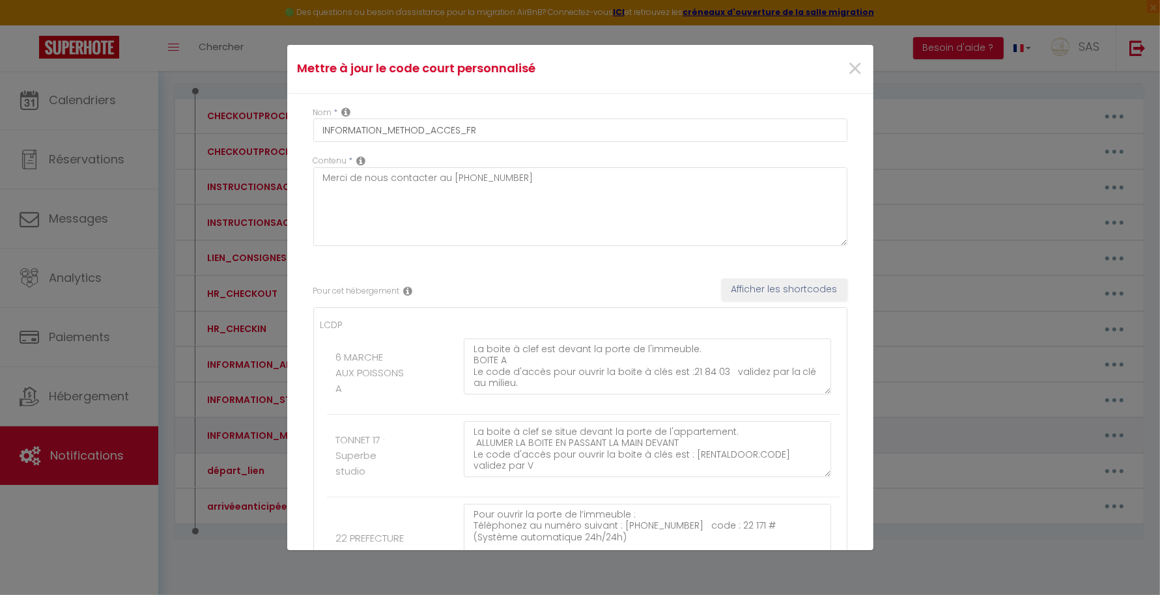
type textarea "Code immeuble (2 portes) 03 63 Code ascenseur : 06 44 5 eme étage porte N° 7 SE…"
type textarea "Pour ouvrir la porte de l’immeuble : Téléphonez au numéro suivant : [PHONE_NUMB…"
type textarea "CODE IMMEUBLE : 13 46 BOITE A CLES SOUS ESCALIER BOITE N°6 CODE 15 10"
type textarea "INFO ENTRÉE APPARTEMENT si vous trouvez le 22 il faut traverser le boulevard po…"
type textarea "Pour ouvrir la porte de l’immeuble : Sonnez à MARQUES Téléphonez au numéro suiv…"
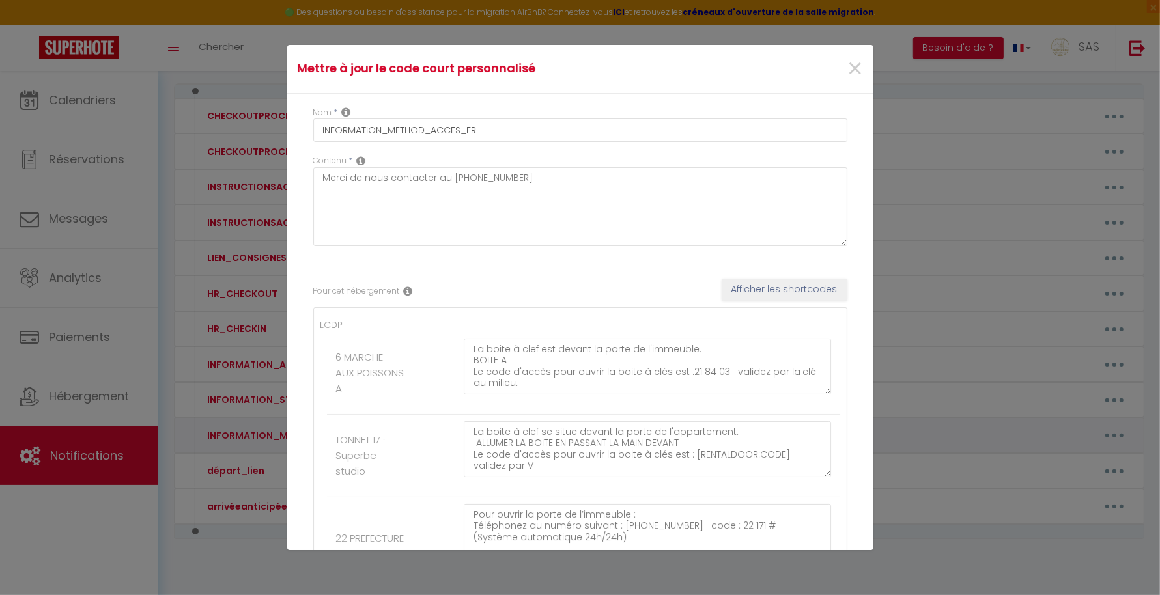
type textarea "Portail rouge Ouvert Allez jusqu'a immeuble 68 Pour ouvrir la porte de l’immeub…"
type textarea "Boite à clés sur le pilier en face de la porte d'entrée Tapez le code [RENTALDO…"
type textarea "L'entrée est derrière la maison La boite à clés vers entrée immeuble BOITE B Ta…"
type textarea "L'entrée est derrière la maison La boite à clés vers entrée immeuble BOITE A ET…"
type textarea "Pour ouvrir immeuble - Sonnez à BCN L'appartement dispose d'une serrure connect…"
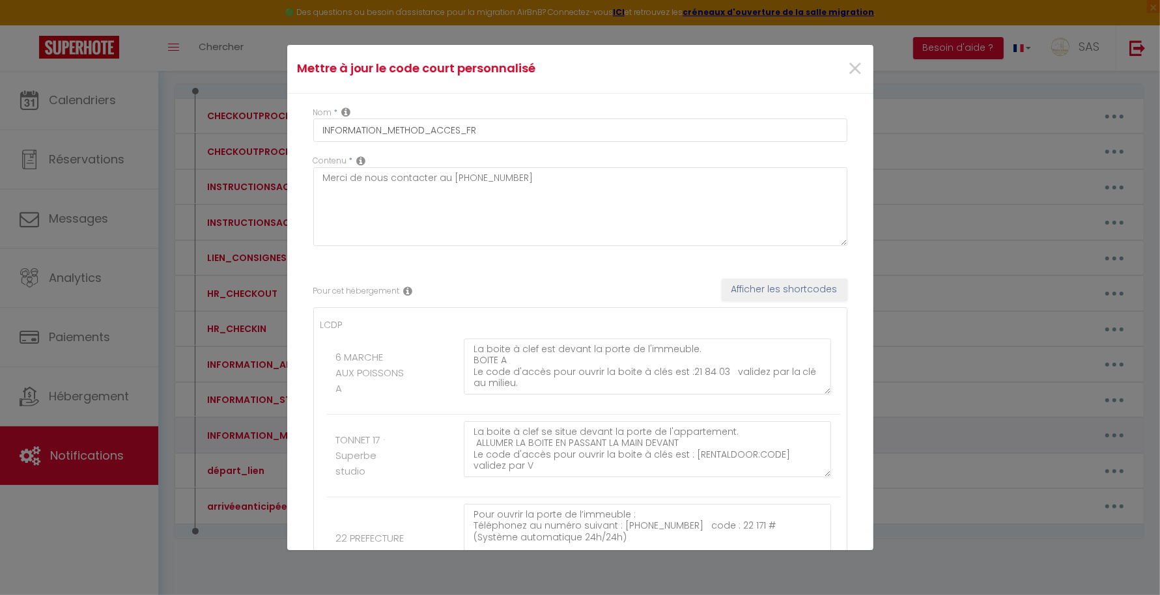
type textarea "Boite à clés en dessous de l'interphone Bienvenue chez nous Code : 32 11"
type textarea "Code Immeuble : 06 25 Appartement A L'appartement dispose d'une serrure connect…"
type textarea "Code Immeuble : 06 25 Appartement B L'appartement dispose d'une serrure connect…"
type textarea "Code Immeuble : 06 25 Appartement A/ B / C CODE UNIQUE POUR LES 3 APPARTEMENTS …"
type textarea "Code Immeuble : 06 25 Appartement C L'appartement dispose d'une serrure connect…"
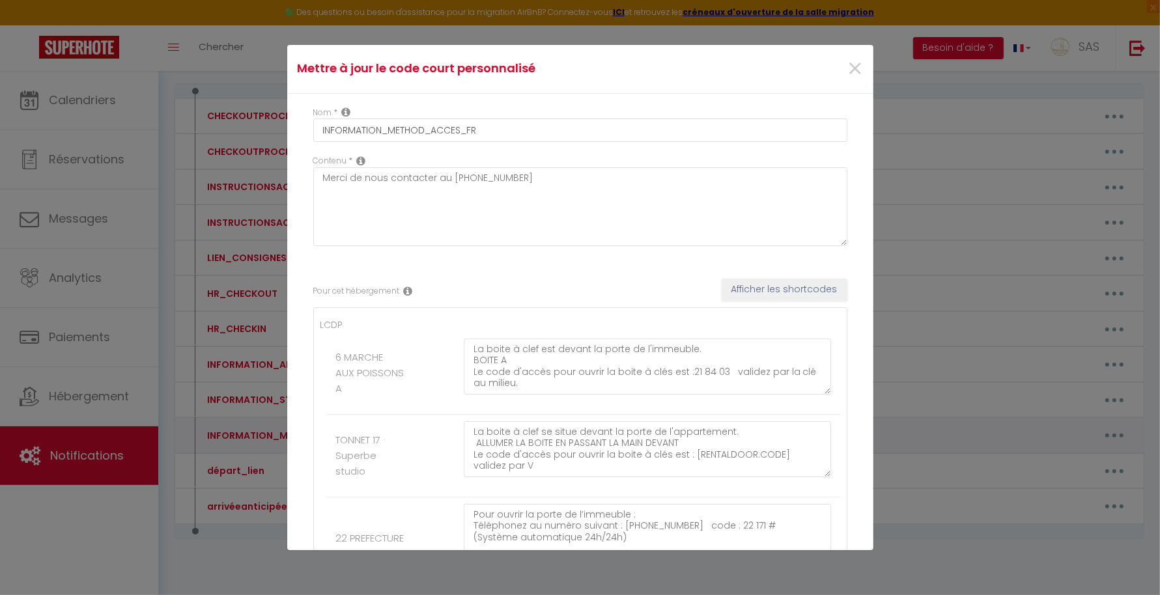
type textarea "-BOITE A CLES DEVANT ENTREE MAISON Tapez le code [RENTALDOOR:CODE] et validez s…"
type textarea "Pour ouvrir la porte de l’immeuble : Sonnez à SENY & téléphonez au numéro suiva…"
type textarea "La boite à clés se trouve en dessous de l'entrée de maison sur [GEOGRAPHIC_DATA…"
type textarea "CODE IMMEUBLE : CLES + 5685 + CLES Boite à clés devant entré appartement Tapez …"
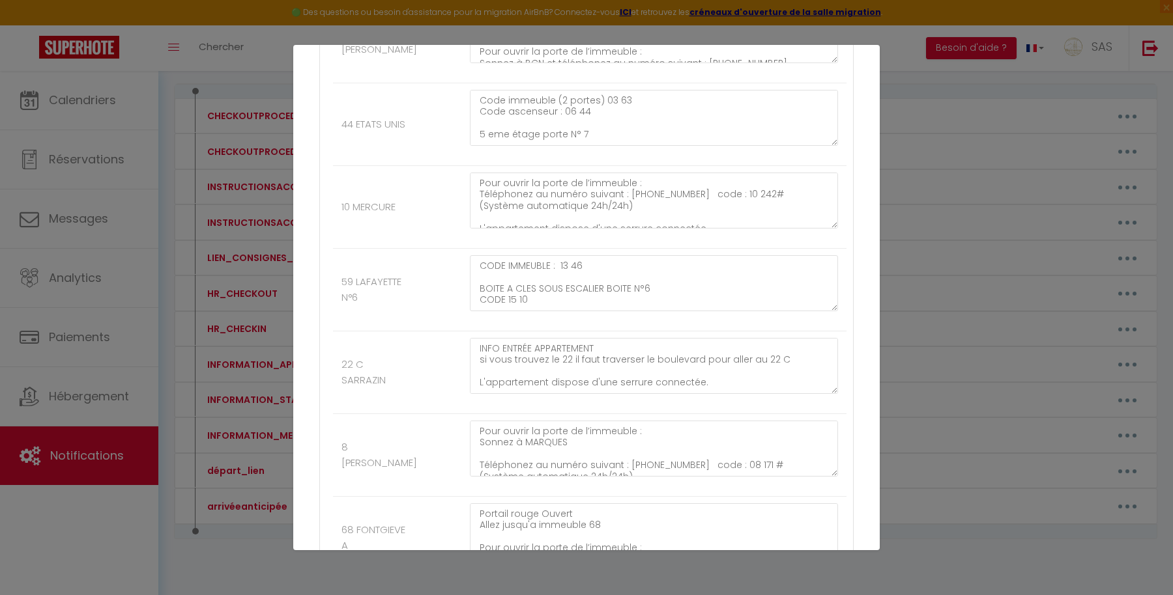
scroll to position [12775, 0]
click at [739, 501] on textarea "Portail rouge Ouvert Allez jusqu'a immeuble 68 Pour ouvrir la porte de l’immeub…" at bounding box center [654, 529] width 368 height 56
click at [0, 0] on lt-div at bounding box center [0, 0] width 0 height 0
click at [602, 501] on textarea "Portail rouge Ouvert Allez jusqu'a immeuble 68 Pour ouvrir la porte de l’immeub…" at bounding box center [654, 529] width 368 height 56
click at [474, 501] on textarea "Portail rouge Ouvert Allez jusqu'a immeuble 68 Pour ouvrir la porte de l’immeub…" at bounding box center [654, 529] width 368 height 56
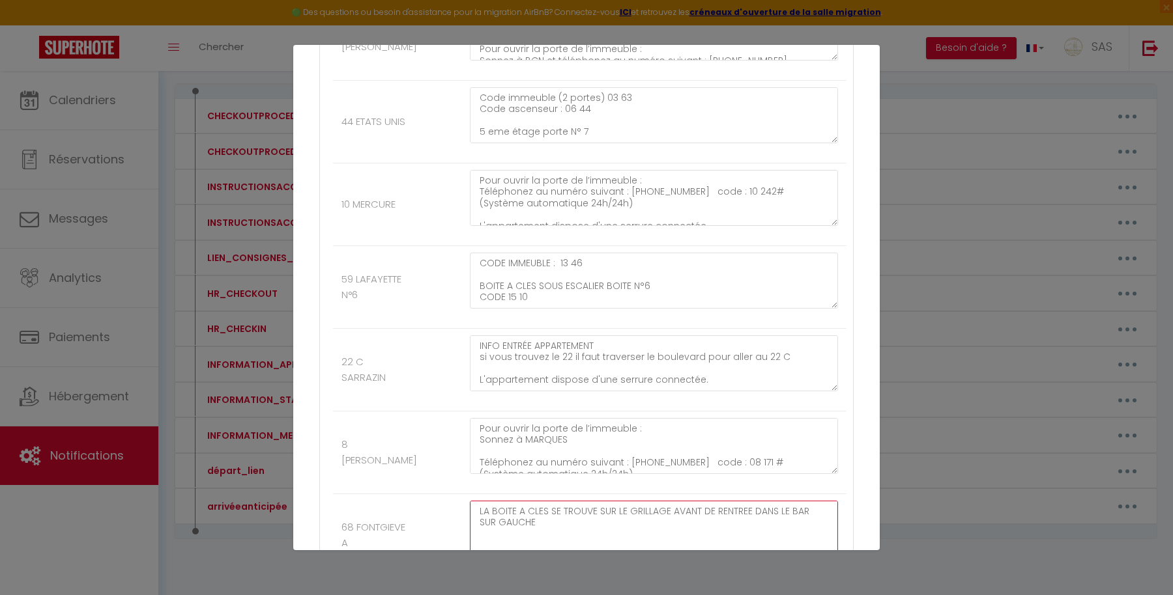
click at [495, 501] on textarea "LA BOITE A CLES SE TROUVE SUR LE GRILLAGE AVANT DE RENTREE DANS LE BAR SUR GAUC…" at bounding box center [654, 529] width 368 height 56
click at [582, 501] on textarea "LA BOITE A CLES SE TROUVE SUR LE GRILLAGE AVANT DE RENTREE DANS LE PARC SUR GAU…" at bounding box center [654, 529] width 368 height 56
click at [581, 501] on textarea "LA BOITE A CLES SE TROUVE SUR LE GRILLAGE AVANT DE RENTREE DANS LE PARC SUR GAU…" at bounding box center [654, 529] width 368 height 56
drag, startPoint x: 497, startPoint y: 420, endPoint x: 455, endPoint y: 393, distance: 50.4
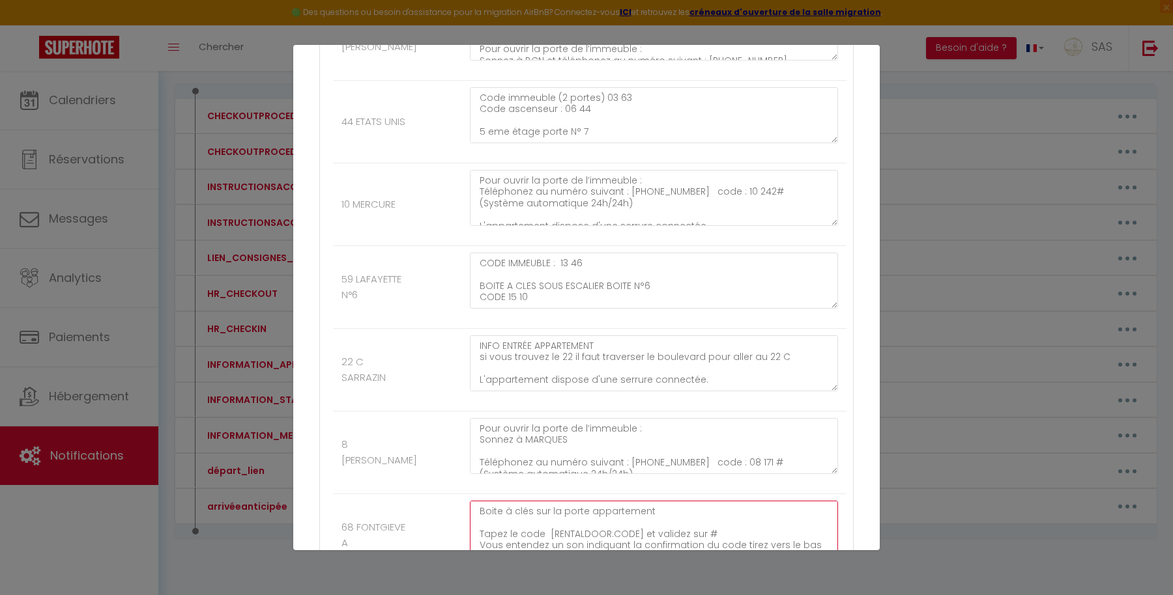
click at [455, 495] on li "68 FONTGIEVE A LA BOITE A CLES SE TROUVE SUR LE GRILLAGE AVANT DE RENTREE DANS …" at bounding box center [589, 536] width 513 height 83
click at [595, 501] on textarea "LA BOITE A CLES SE TROUVE SUR LE GRILLAGE AVANT DE RENTREE DANS LE PARC SUR GAU…" at bounding box center [654, 529] width 368 height 56
click at [633, 501] on textarea "LA BOITE A CLES SE TROUVE SUR LE GRILLAGE AVANT DE RENTREE DANS LE PARC SUR GAU…" at bounding box center [654, 529] width 368 height 56
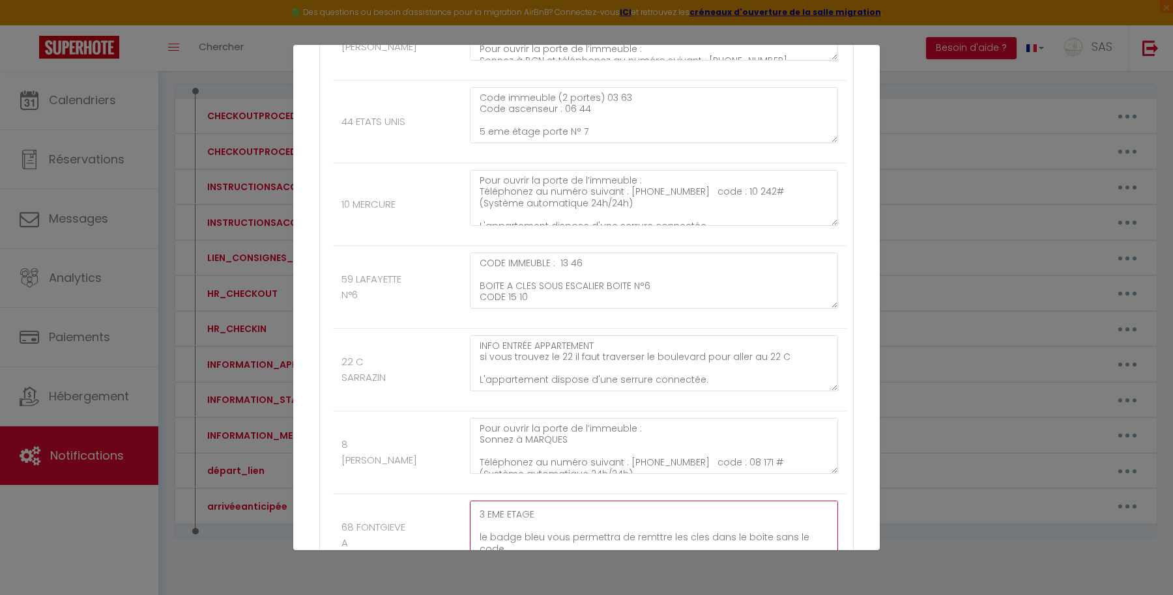
click at [665, 501] on textarea "LA BOITE A CLES SE TROUVE SUR LE GRILLAGE AVANT DE RENTREE DANS LE PARC SUR GAU…" at bounding box center [654, 529] width 368 height 56
click at [649, 501] on textarea "LA BOITE A CLES SE TROUVE SUR LE GRILLAGE AVANT DE RENTREE DANS LE PARC SUR GAU…" at bounding box center [654, 529] width 368 height 56
click at [0, 0] on lt-span "remettre" at bounding box center [0, 0] width 0 height 0
click at [701, 501] on textarea "LA BOITE A CLES SE TROUVE SUR LE GRILLAGE AVANT DE RENTREE DANS LE PARC SUR GAU…" at bounding box center [654, 529] width 368 height 56
click at [0, 0] on lt-span "clés" at bounding box center [0, 0] width 0 height 0
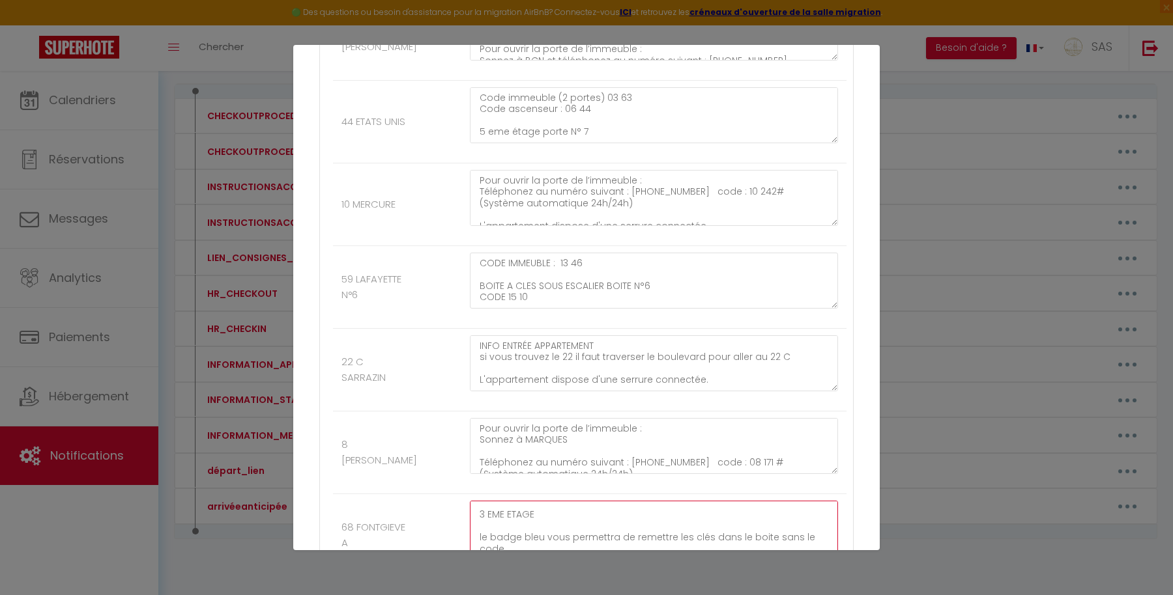
click at [738, 501] on textarea "LA BOITE A CLES SE TROUVE SUR LE GRILLAGE AVANT DE RENTREE DANS LE PARC SUR GAU…" at bounding box center [654, 529] width 368 height 56
click at [750, 501] on textarea "LA BOITE A CLES SE TROUVE SUR LE GRILLAGE AVANT DE RENTREE DANS LE PARC SUR GAU…" at bounding box center [654, 529] width 368 height 56
click at [0, 0] on lt-span "le boit é" at bounding box center [0, 0] width 0 height 0
click at [797, 501] on textarea "LA BOITE A CLES SE TROUVE SUR LE GRILLAGE AVANT DE RENTREE DANS LE PARC SUR GAU…" at bounding box center [654, 529] width 368 height 56
click at [756, 501] on textarea "LA BOITE A CLES SE TROUVE SUR LE GRILLAGE AVANT DE RENTREE DANS LE PARC SUR GAU…" at bounding box center [654, 529] width 368 height 56
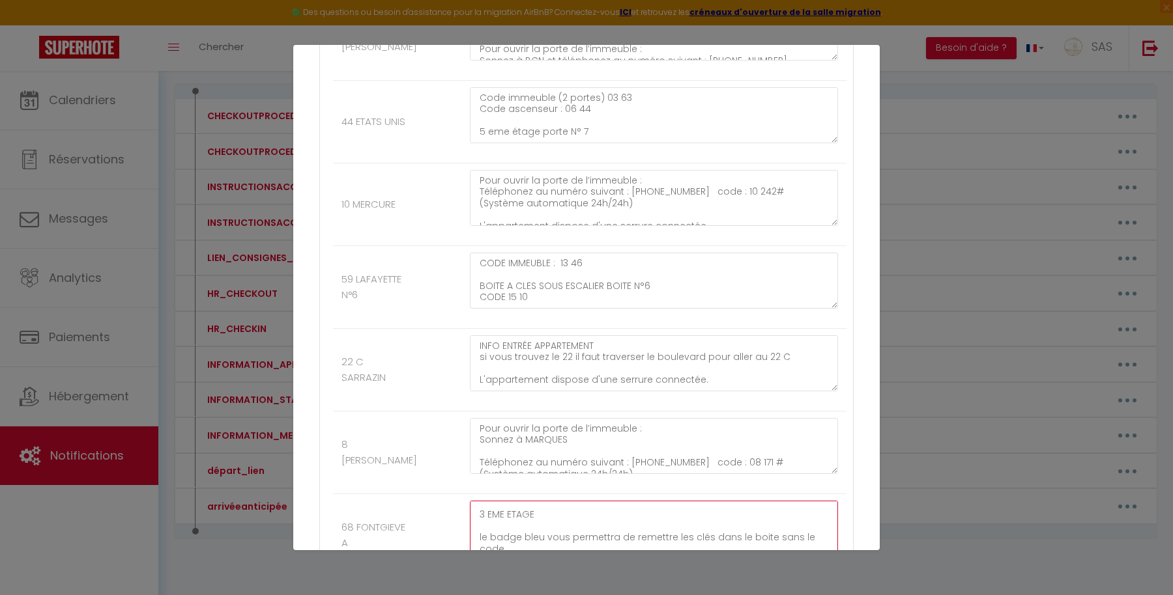
click at [750, 501] on textarea "LA BOITE A CLES SE TROUVE SUR LE GRILLAGE AVANT DE RENTREE DANS LE PARC SUR GAU…" at bounding box center [654, 529] width 368 height 56
click at [0, 0] on lt-span "la boite" at bounding box center [0, 0] width 0 height 0
click at [729, 501] on textarea "LA BOITE A CLES SE TROUVE SUR LE GRILLAGE AVANT DE RENTREE DANS LE PARC SUR GAU…" at bounding box center [654, 529] width 368 height 56
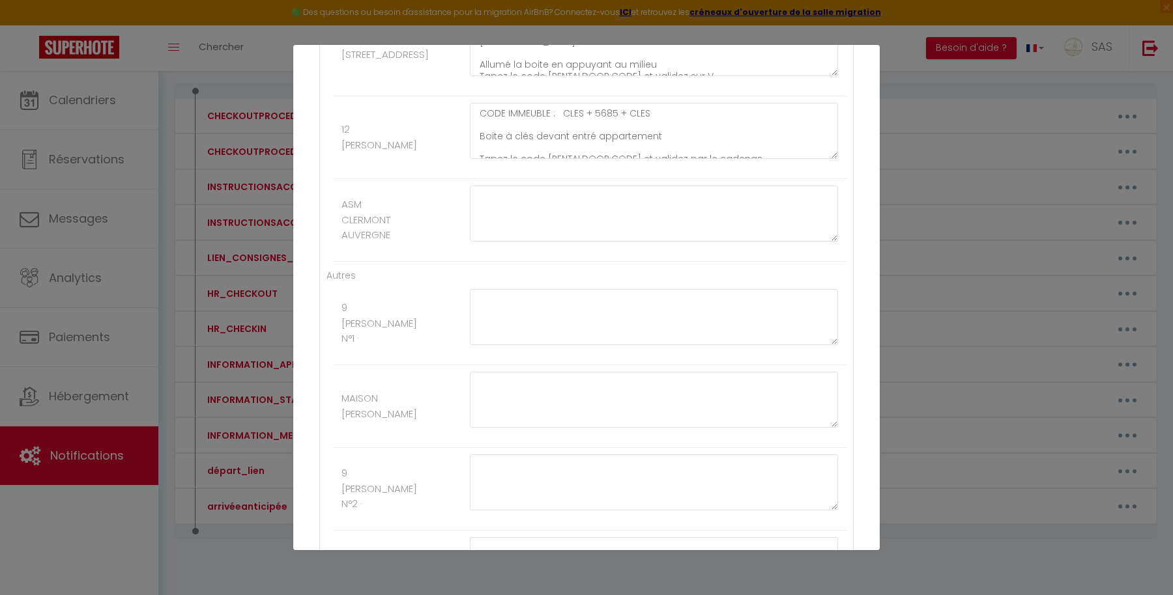
scroll to position [14356, 0]
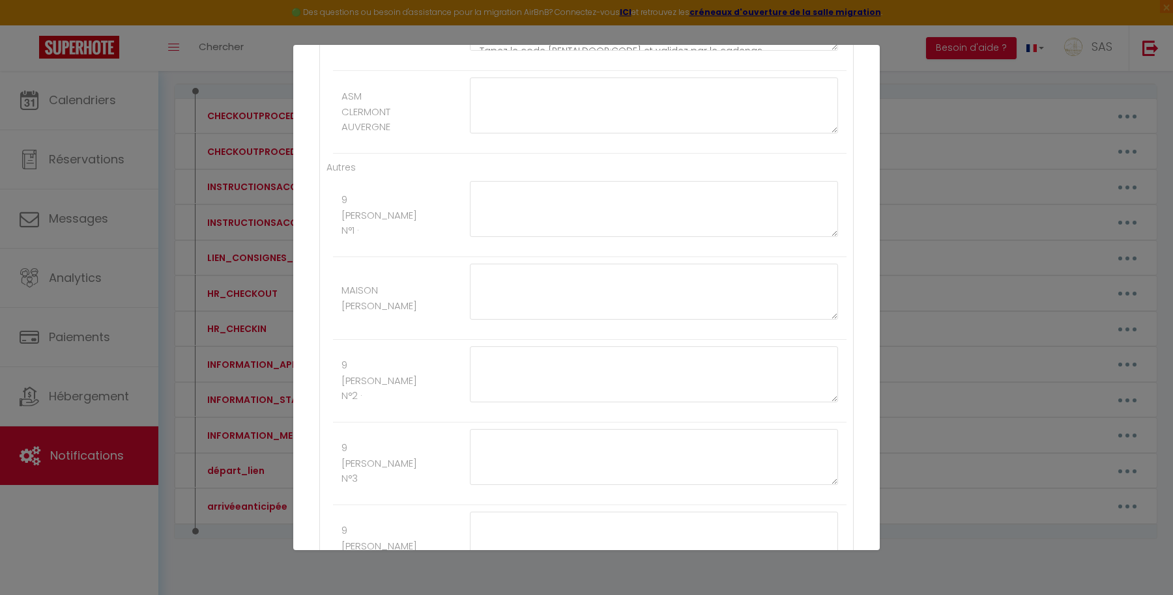
type textarea "LA BOITE A CLES SE TROUVE SUR LE GRILLAGE AVANT DE RENTREE DANS LE PARC SUR GAU…"
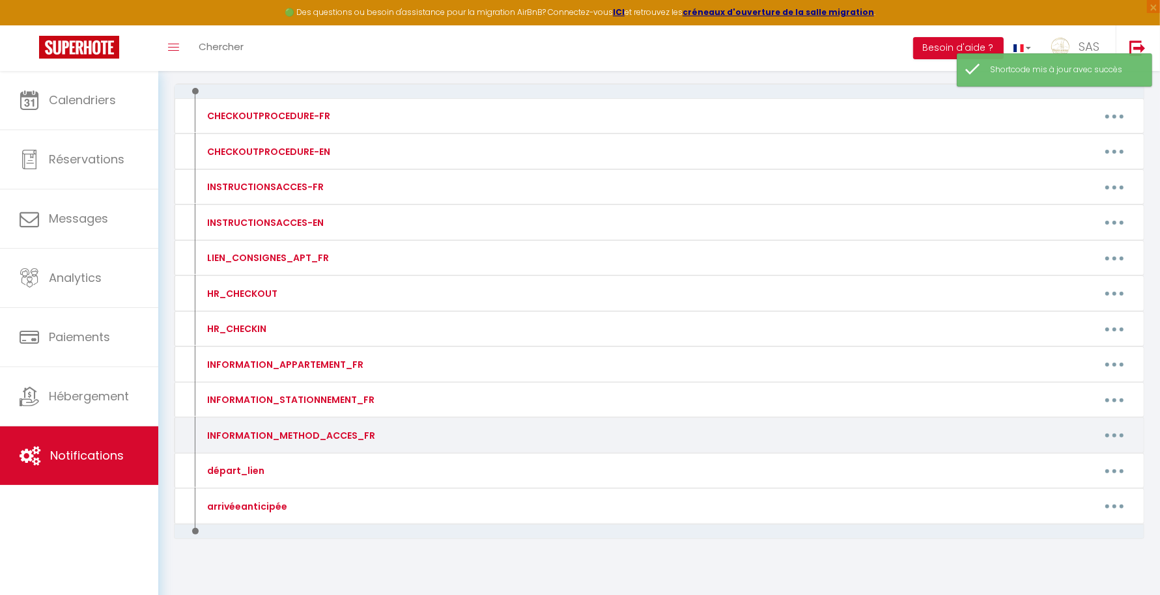
click at [1134, 425] on div "Editer Supprimer" at bounding box center [787, 435] width 710 height 21
click at [1125, 426] on button "button" at bounding box center [1115, 435] width 36 height 21
click at [1058, 454] on link "Editer" at bounding box center [1081, 465] width 96 height 22
type input "INFORMATION_METHOD_ACCES_FR"
type textarea "Merci de nous contacter au [PHONE_NUMBER]"
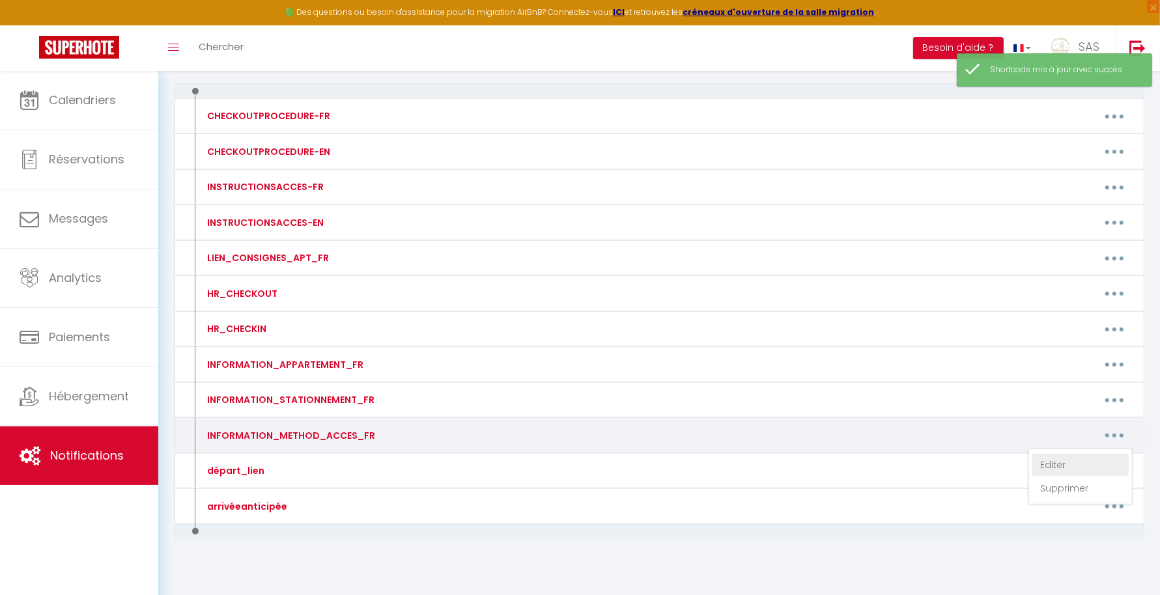
type textarea "La boite à clef est devant la porte de l'immeuble. BOITE A Le code d'accès pour…"
type textarea "La boite à clef se situe devant la porte de l'appartement. ALLUMER LA BOITE EN …"
type textarea "Pour ouvrir la porte de l’immeuble : Téléphonez au numéro suivant : [PHONE_NUMB…"
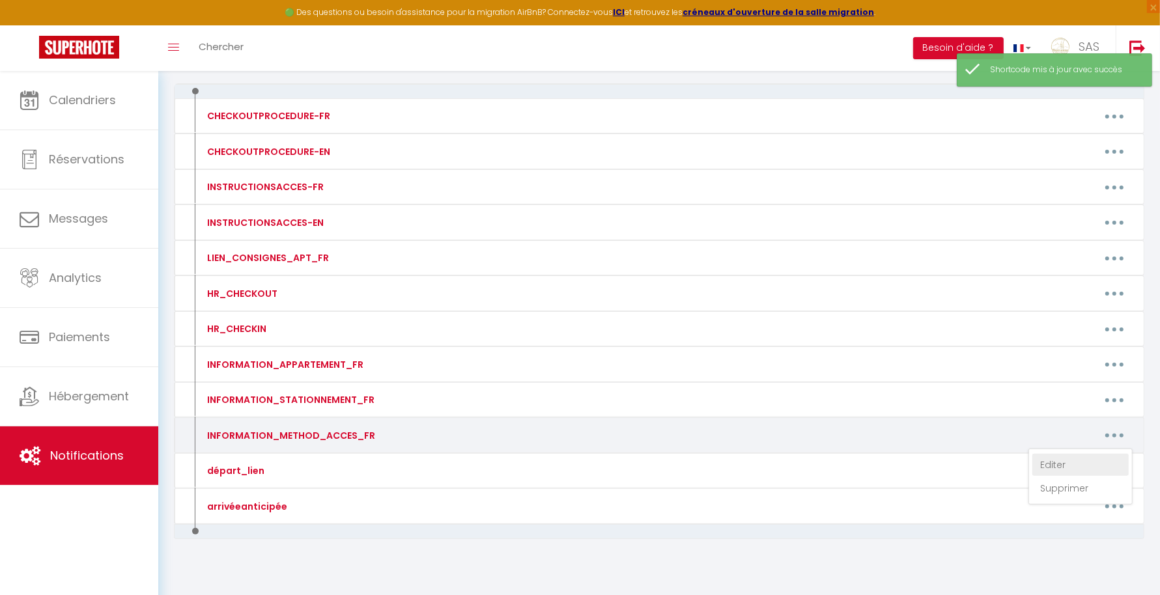
type textarea "La porte d'entrée de l'immeuble se trouve entre le restaurant [GEOGRAPHIC_DATA]…"
type textarea "Pour ouvrir la porte de l’immeuble : Téléphonez au numéro suivant : [PHONE_NUMB…"
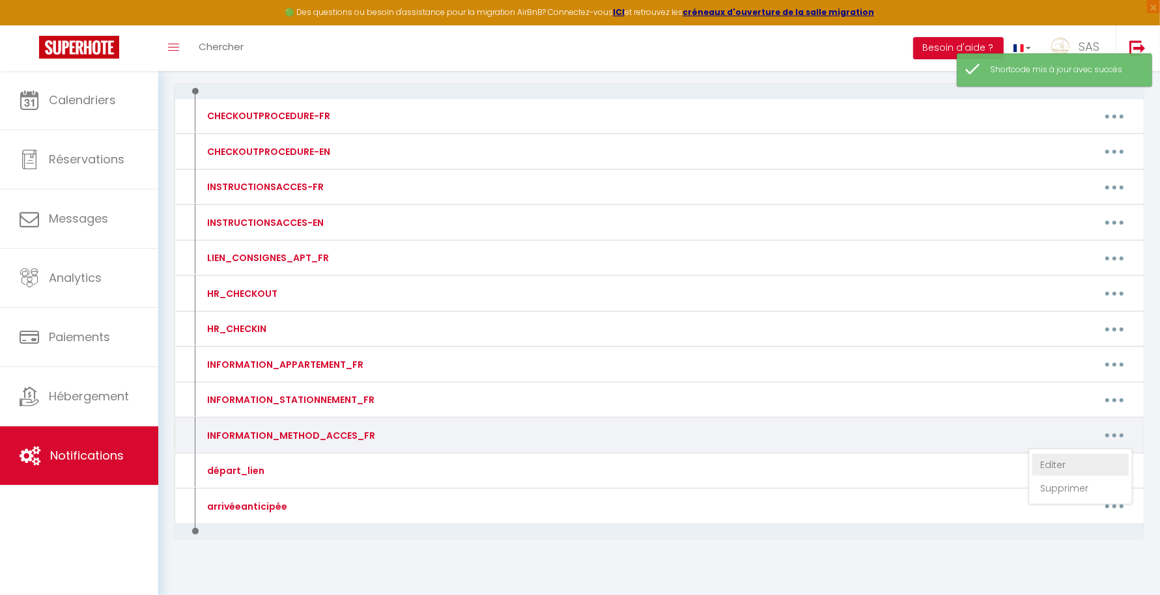
type textarea "La porte d'entrée de l'immeuble se trouve entre le restaurant [GEOGRAPHIC_DATA]…"
type textarea "Pour ouvrir la porte de l’immeuble : Sonner à [GEOGRAPHIC_DATA] et puis télépho…"
type textarea "Pour ouvrir la porte de l’immeuble : Sonner à LEFORT puis téléphonez au numéro …"
type textarea "Pour ouvir la porte de l'immeuble code : 42 86 A La boite à clès se trouve dans…"
type textarea "ACCES IMMEUBLE sonnez à l'interphone à [GEOGRAPHIC_DATA] (La porte va s'ouvrir)…"
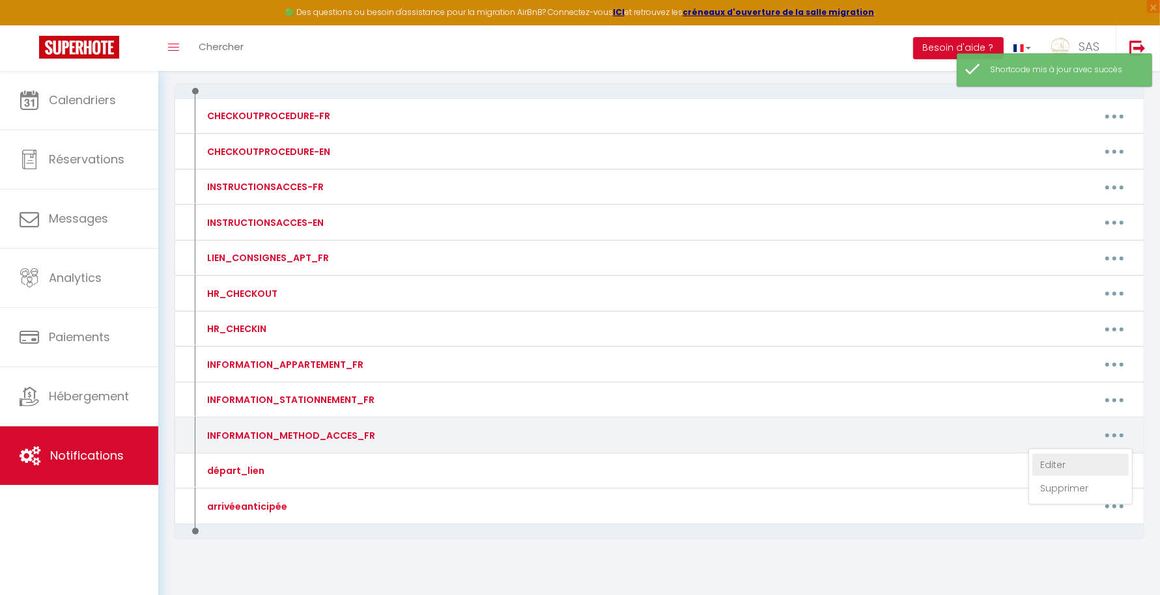
type textarea "Code Immeuble : 1608 Boite à cles devant appartement au deuxième etage L'appart…"
type textarea "Pour rentrer dans l’immeuble taper le code 31 04# sur le clavier La boite à [GE…"
type textarea "Pour ouvrir la porte de l’immeuble : Téléphonez au numéro suivant : [PHONE_NUMB…"
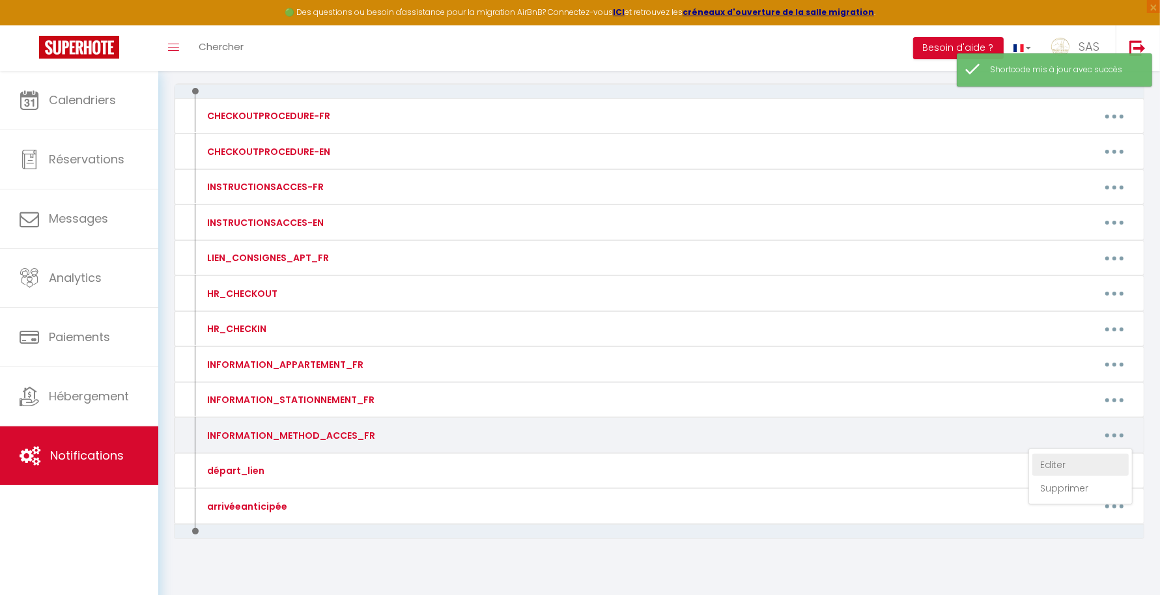
type textarea "Pour ouvrir la porte de l’immeuble : Téléphonez au numéro suivant : [PHONE_NUMB…"
type textarea "La boite à clés est devant l'immeuble ALLUMER EN PASSANT VOTRE MAIN DEVANT Le c…"
type textarea "L'immeuble se trouve derrière l'ancien institut de beauté Pour ouvrir la porte …"
type textarea "Pour ouvrir la porte de l’immeuble : Téléphonez au numéro suivant : [PHONE_NUMB…"
type textarea "Boité à clès est vers l'entrée de l'immeuble (Ronde) Le code est le : 52 44 57 …"
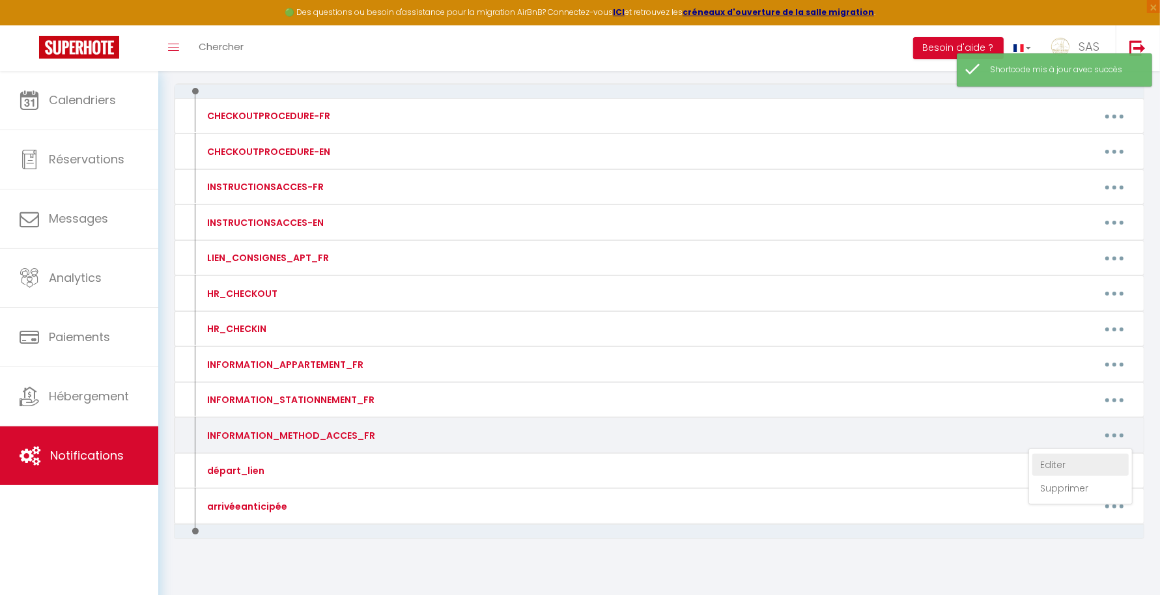
type textarea "La boite à clés VERS ENTREE MAISON ALLUMER LA BOITE EN PASSANT LA MAIN DEVANT T…"
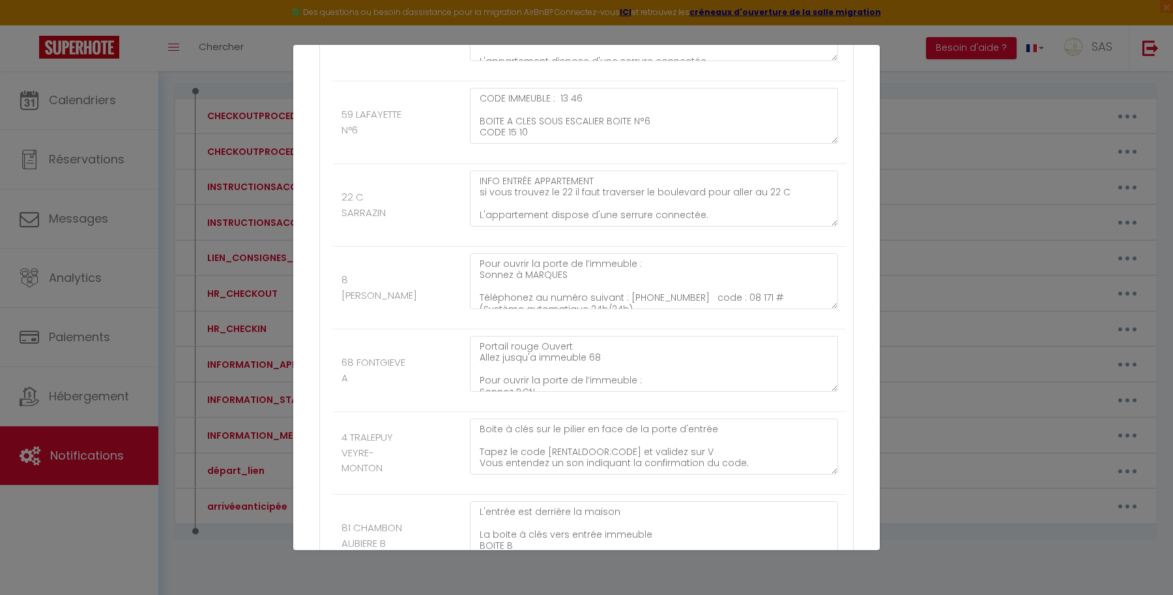
scroll to position [12938, 0]
click at [756, 337] on textarea "Portail rouge Ouvert Allez jusqu'a immeuble 68 Pour ouvrir la porte de l’immeub…" at bounding box center [654, 365] width 368 height 56
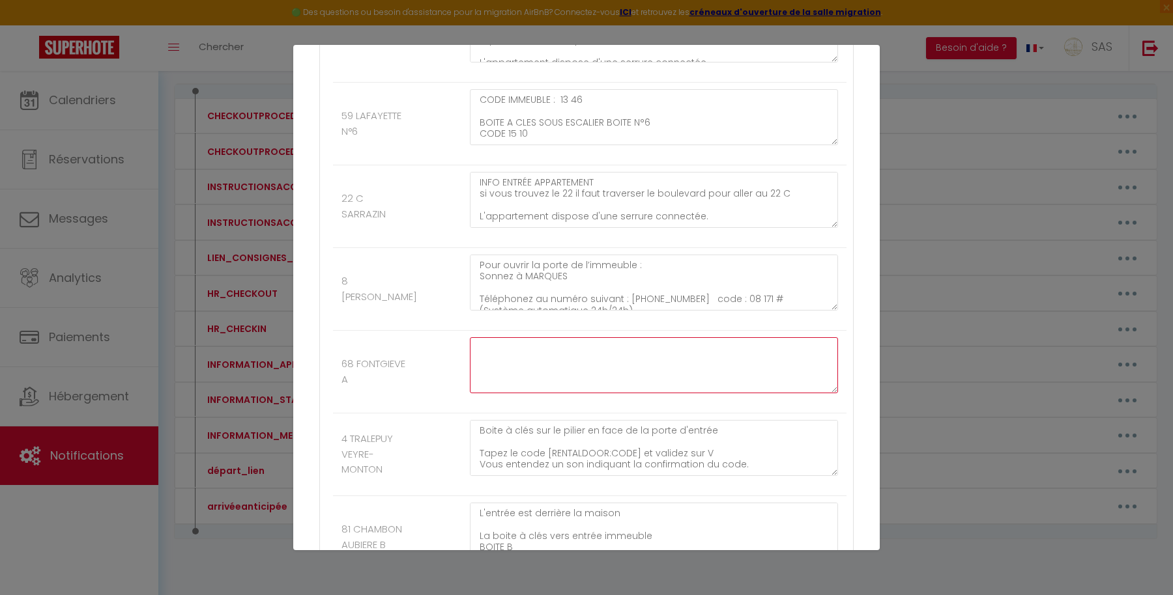
paste textarea "LA BOITE A CLES SE TROUVE SUR LE GRILLAGE AVANT DE RENTREE DANS LE PARC SUR GAU…"
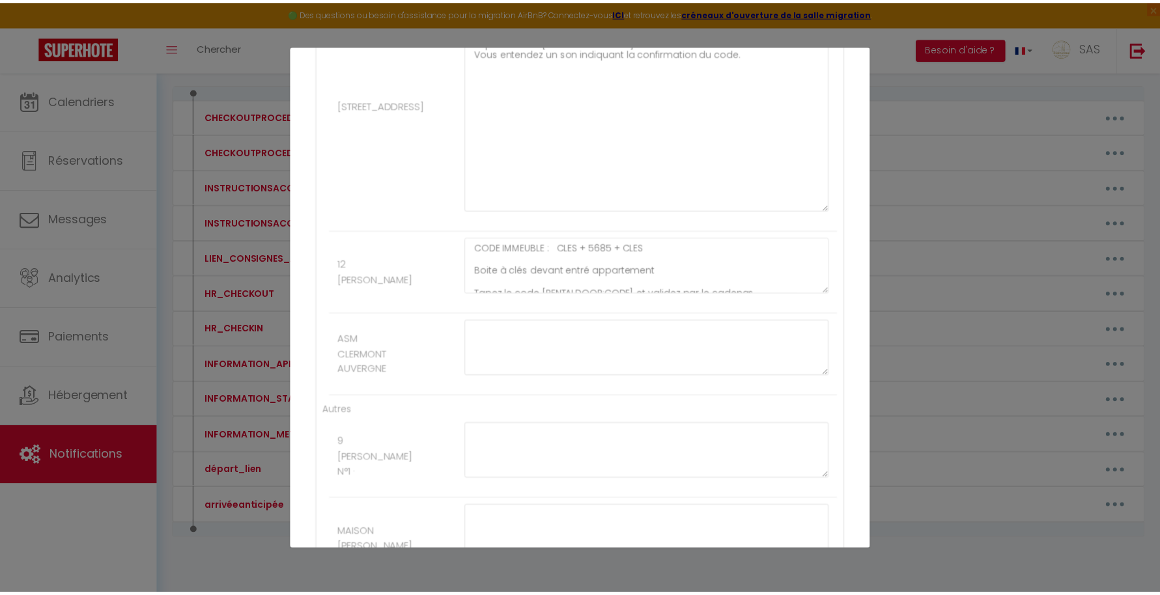
scroll to position [14526, 0]
